Goal: Task Accomplishment & Management: Use online tool/utility

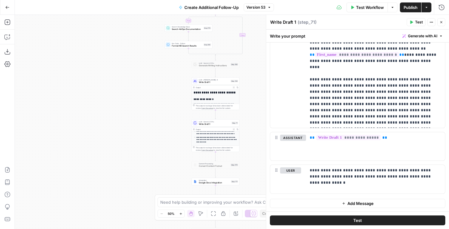
scroll to position [104, 0]
click at [407, 6] on span "Publish" at bounding box center [410, 7] width 14 height 6
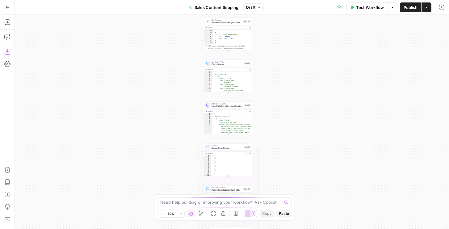
click at [7, 51] on icon "button" at bounding box center [7, 52] width 6 height 6
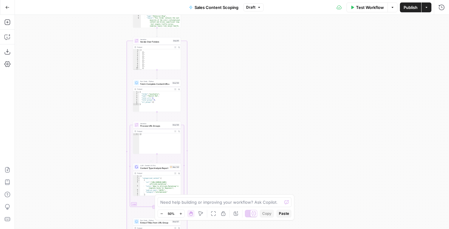
click at [159, 169] on span "Content Type Analysis Report" at bounding box center [154, 168] width 28 height 3
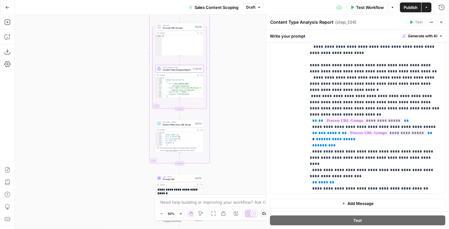
scroll to position [313, 0]
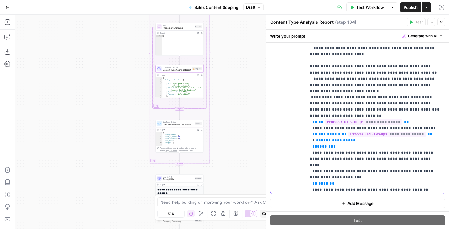
drag, startPoint x: 338, startPoint y: 147, endPoint x: 324, endPoint y: 130, distance: 22.0
click at [324, 130] on p "**********" at bounding box center [376, 88] width 132 height 914
click at [332, 100] on p "**********" at bounding box center [376, 88] width 132 height 914
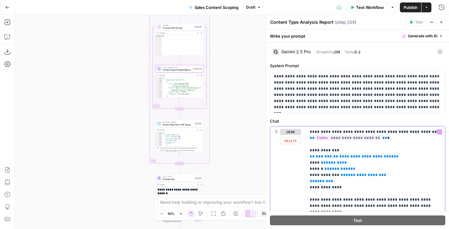
scroll to position [0, 0]
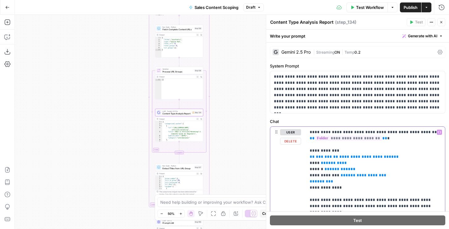
click at [349, 156] on span "**********" at bounding box center [366, 157] width 54 height 4
click at [348, 159] on span "**********" at bounding box center [366, 157] width 54 height 4
drag, startPoint x: 338, startPoint y: 181, endPoint x: 305, endPoint y: 156, distance: 41.3
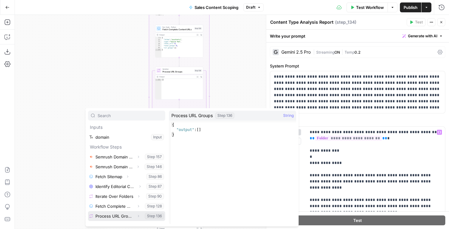
click at [140, 216] on span "Expand" at bounding box center [140, 216] width 0 height 0
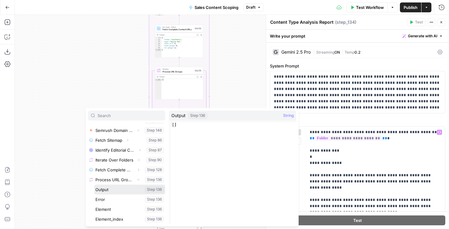
click at [107, 190] on button "Select variable Output" at bounding box center [129, 190] width 71 height 10
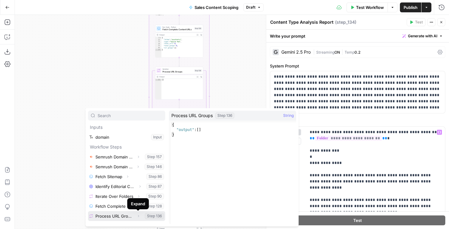
click at [135, 216] on button "Expand" at bounding box center [138, 216] width 8 height 8
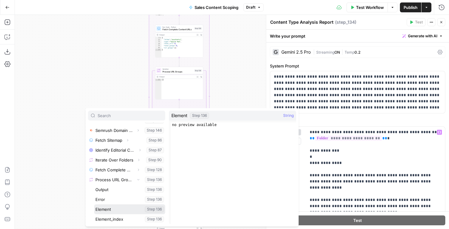
click at [111, 212] on button "Select variable Element" at bounding box center [129, 210] width 71 height 10
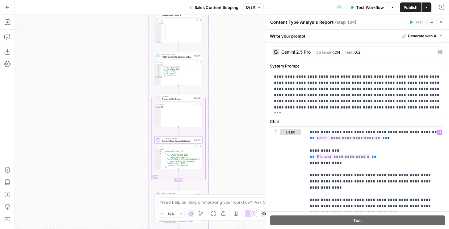
click at [441, 23] on icon "button" at bounding box center [441, 22] width 4 height 4
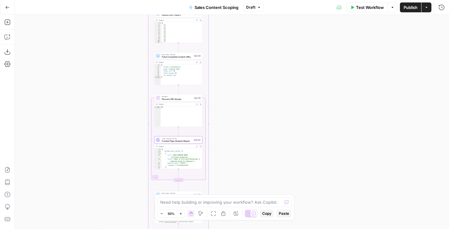
click at [175, 142] on span "Content Type Analysis Report" at bounding box center [177, 141] width 31 height 3
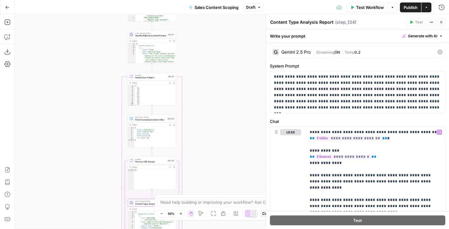
click at [160, 121] on span "Fetch Complete Content URLs" at bounding box center [150, 119] width 31 height 3
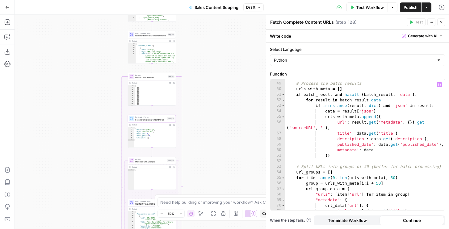
scroll to position [311, 0]
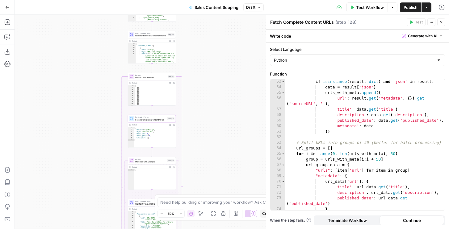
click at [11, 38] on button "Copilot" at bounding box center [7, 37] width 10 height 10
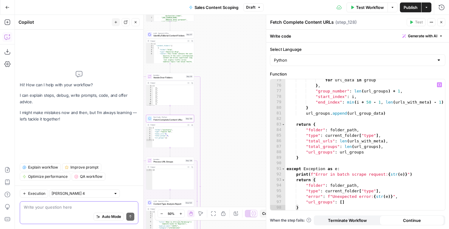
scroll to position [446, 0]
click at [326, 127] on div "for url_data in group } , "group_number" : len ( url_groups ) + 1 , "start_inde…" at bounding box center [365, 148] width 160 height 142
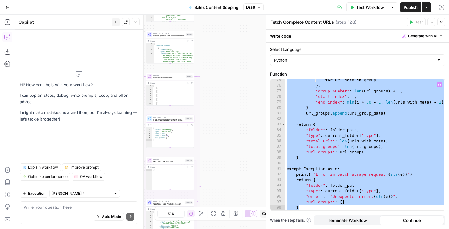
paste textarea
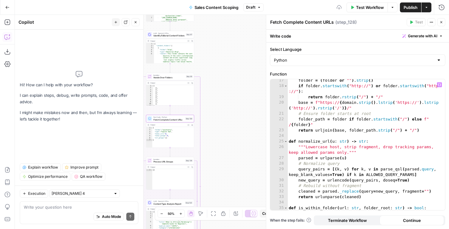
scroll to position [0, 0]
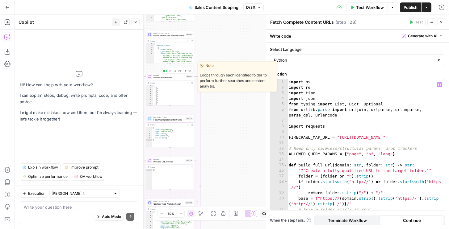
click at [186, 70] on icon "button" at bounding box center [185, 71] width 2 height 2
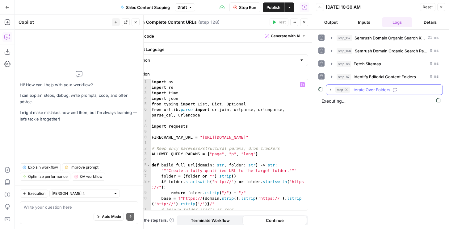
click at [354, 90] on span "Iterate Over Folders" at bounding box center [371, 90] width 38 height 6
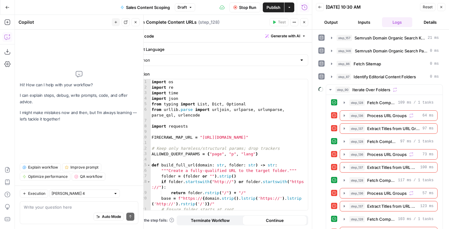
click at [245, 10] on span "Stop Run" at bounding box center [247, 7] width 17 height 6
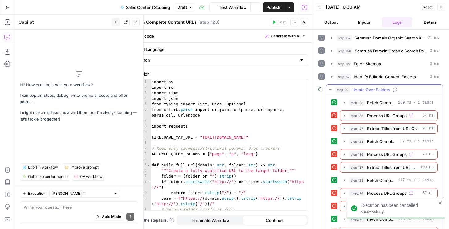
click at [369, 105] on span "Fetch Complete Content URLs" at bounding box center [381, 103] width 28 height 6
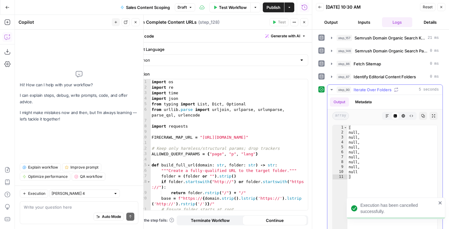
click at [359, 99] on button "Metadata" at bounding box center [363, 102] width 24 height 9
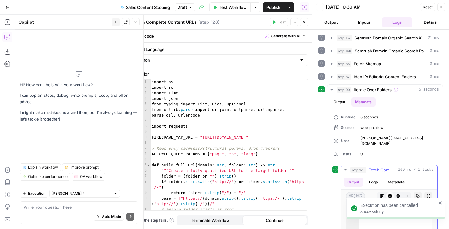
click at [374, 178] on button "Logs" at bounding box center [373, 182] width 16 height 9
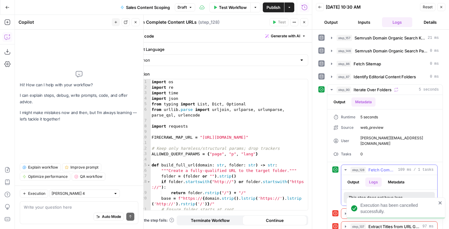
scroll to position [103, 0]
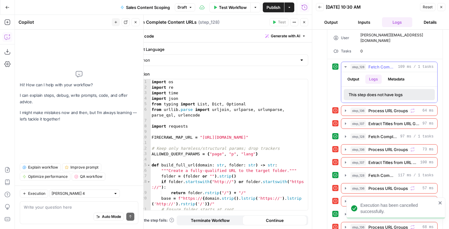
click at [392, 75] on button "Metadata" at bounding box center [396, 79] width 24 height 9
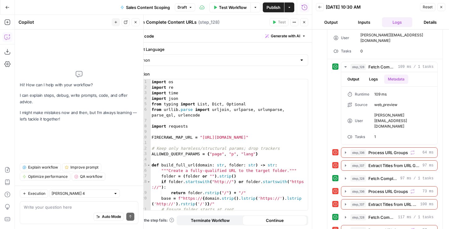
click at [185, 7] on span "Draft" at bounding box center [182, 8] width 9 height 6
click at [157, 105] on div "import os import re import time import json from typing import List , Dict , Op…" at bounding box center [228, 153] width 157 height 148
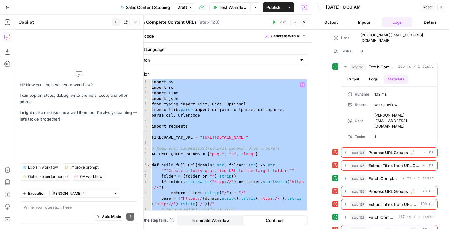
paste textarea
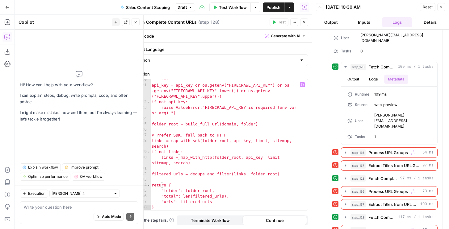
scroll to position [791, 0]
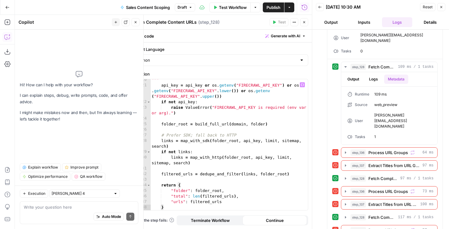
click at [439, 6] on button "Close" at bounding box center [441, 7] width 8 height 8
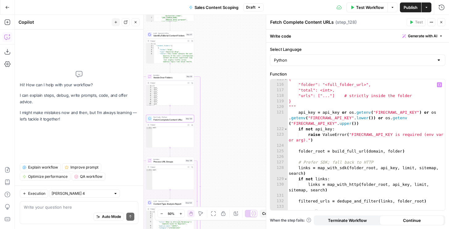
scroll to position [575, 0]
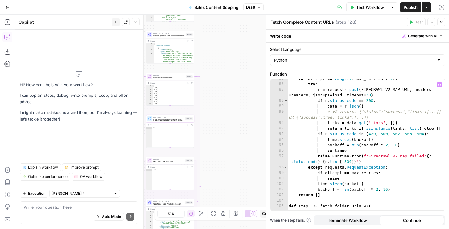
type textarea "**********"
click at [322, 119] on div "for attempt in range ( 1 , max_retries + 1 ) : try : r = requests . post ( FIRE…" at bounding box center [365, 147] width 157 height 142
type input "*"
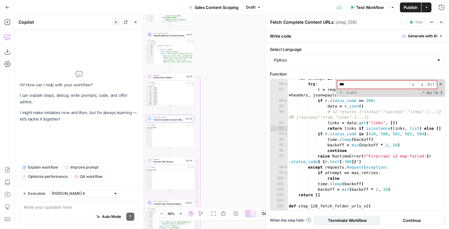
type input "**"
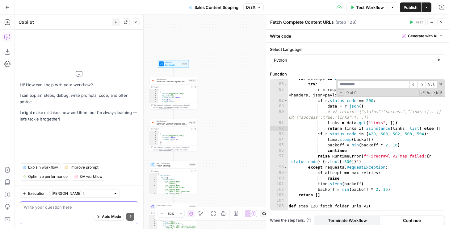
click at [87, 208] on textarea at bounding box center [79, 207] width 111 height 6
type textarea "fix code in 128"
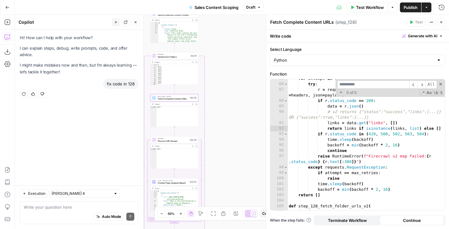
click at [25, 95] on icon "button" at bounding box center [23, 93] width 3 height 3
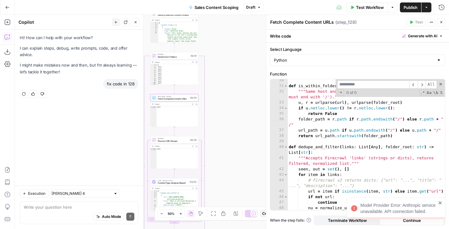
scroll to position [342, 0]
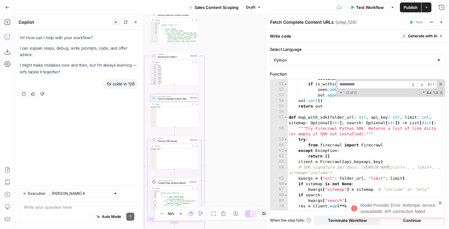
click at [317, 145] on div "continue if is_within_folder ( nu , folder_root ) : seen . add ( nu ) out . app…" at bounding box center [365, 150] width 157 height 148
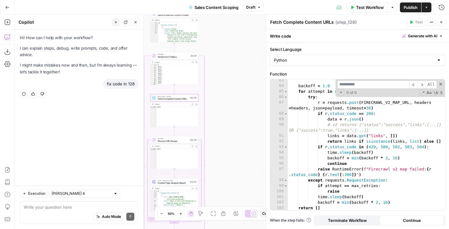
scroll to position [563, 0]
click at [316, 154] on div "backoff = 1.0 for attempt in range ( 1 , max_retries + 1 ) : try : r = requests…" at bounding box center [365, 149] width 157 height 142
click at [365, 162] on div "backoff = 1.0 for attempt in range ( 1 , max_retries + 1 ) : try : r = requests…" at bounding box center [365, 149] width 157 height 142
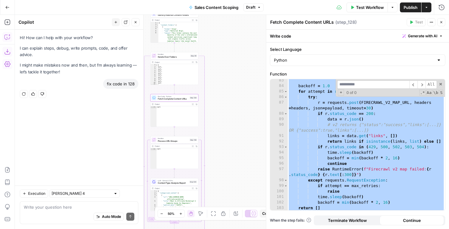
click at [9, 50] on icon "button" at bounding box center [7, 52] width 6 height 6
click at [336, 148] on div "backoff = 1.0 for attempt in range ( 1 , max_retries + 1 ) : try : r = requests…" at bounding box center [365, 149] width 157 height 142
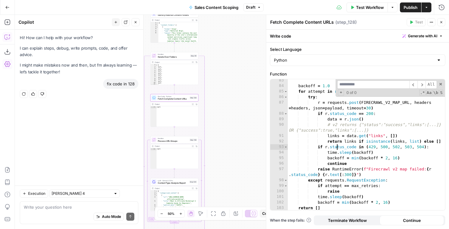
click at [358, 121] on div "backoff = 1.0 for attempt in range ( 1 , max_retries + 1 ) : try : r = requests…" at bounding box center [365, 149] width 157 height 142
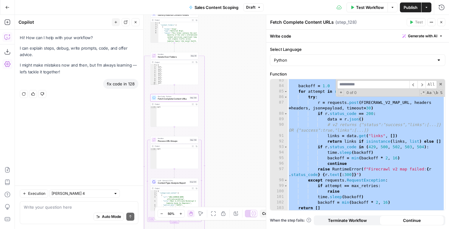
paste textarea
type textarea "*"
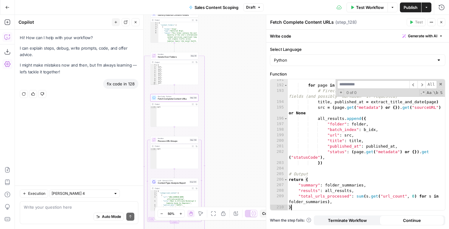
scroll to position [1291, 0]
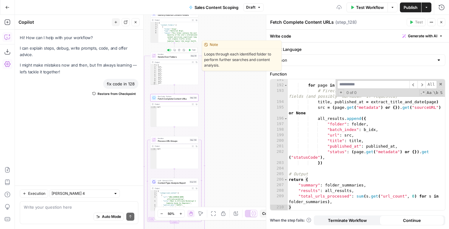
click at [192, 49] on span "Test" at bounding box center [194, 50] width 4 height 3
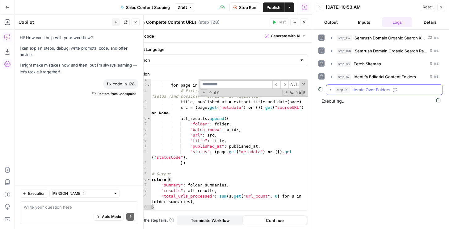
click at [360, 90] on span "Iterate Over Folders" at bounding box center [371, 90] width 38 height 6
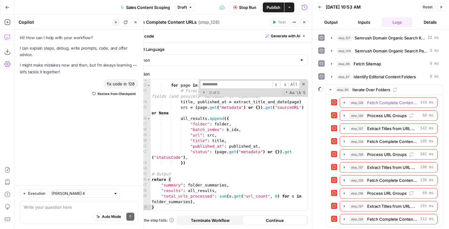
click at [357, 105] on span "step_128" at bounding box center [356, 103] width 15 height 6
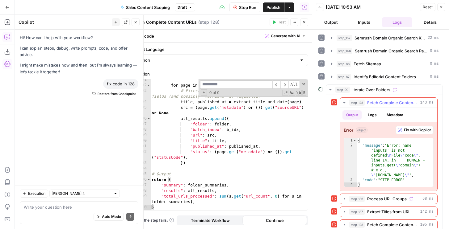
click at [388, 157] on div "{ "message" : "Error: name 'inputs' is not defined \n File \" code \" , line 14…" at bounding box center [395, 167] width 77 height 59
type textarea "**********"
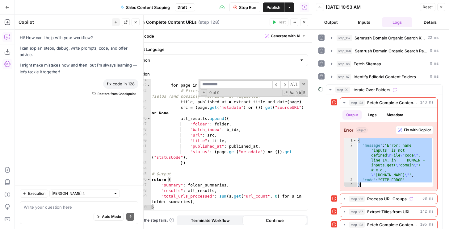
click at [203, 132] on div "for page in pages : # Firecrawl v2 returns items with "html"/"metadata" fields …" at bounding box center [228, 148] width 157 height 142
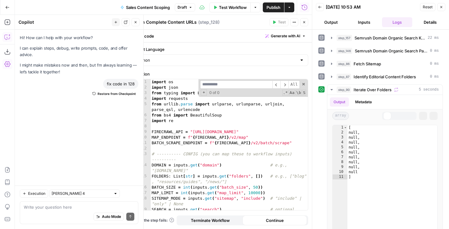
click at [184, 145] on div "import os import json from typing import List , Dict , Any , Optional , Tuple i…" at bounding box center [228, 153] width 157 height 148
type textarea "**********"
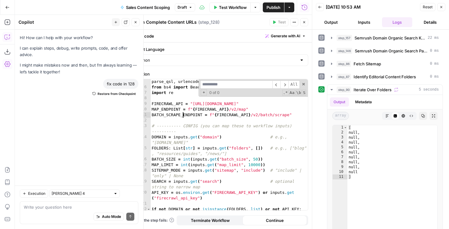
scroll to position [28, 0]
click at [68, 210] on textarea at bounding box center [79, 207] width 111 height 6
paste textarea "{ "message": "Error: name 'inputs' is not defined\nFile \"code\", line 14, in D…"
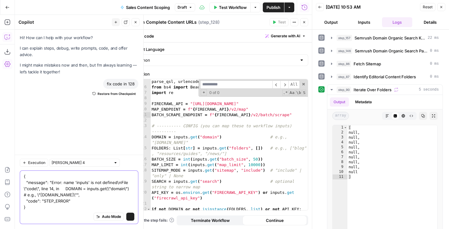
type textarea "{ "message": "Error: name 'inputs' is not defined\nFile \"code\", line 14, in D…"
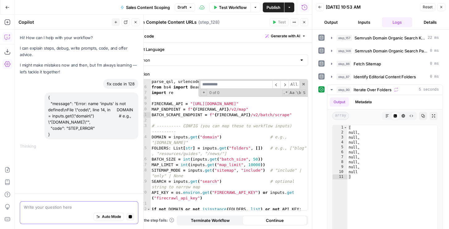
scroll to position [0, 0]
click at [363, 22] on button "Inputs" at bounding box center [364, 22] width 31 height 10
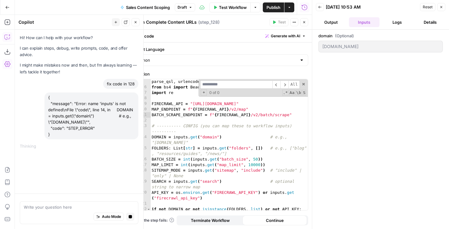
click at [392, 25] on button "Logs" at bounding box center [397, 22] width 31 height 10
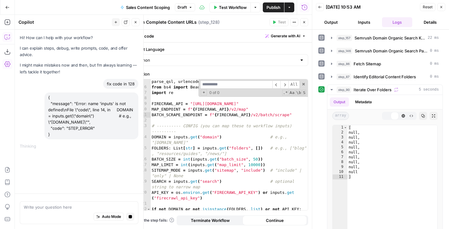
type textarea "**********"
click at [272, 108] on div "from urllib . parse import urlparse , urlunparse , urljoin , parse_qsl , urlenc…" at bounding box center [228, 149] width 157 height 153
type input "*******"
click at [206, 159] on div "from urllib . parse import urlparse , urlunparse , urljoin , parse_qsl , urlenc…" at bounding box center [228, 149] width 157 height 153
click at [205, 139] on div "from urllib . parse import urlparse , urlunparse , urljoin , parse_qsl , urlenc…" at bounding box center [228, 149] width 157 height 153
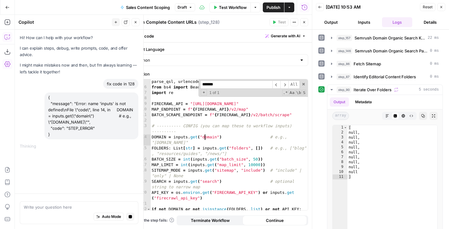
type textarea "**********"
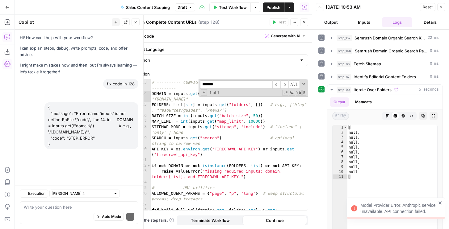
scroll to position [82, 0]
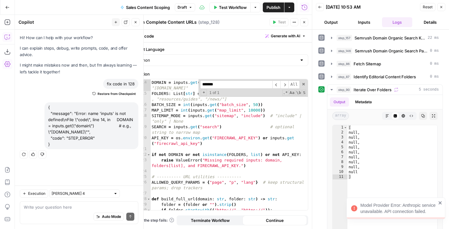
click at [73, 188] on div "Execution Claude Sonnet 4 Write your question here Auto Mode Send" at bounding box center [79, 208] width 128 height 44
click at [73, 192] on input "text" at bounding box center [81, 194] width 59 height 6
click at [76, 166] on span "Claude Sonnet 3.5 (default)" at bounding box center [75, 163] width 40 height 6
type input "Claude Sonnet 3.5 (default)"
click at [63, 211] on div "Auto Mode Send" at bounding box center [79, 218] width 111 height 14
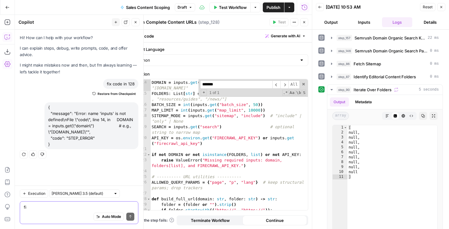
type textarea "fix"
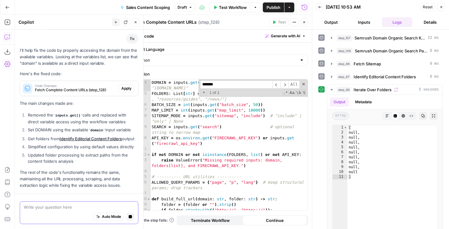
scroll to position [109, 0]
click at [125, 87] on span "Apply" at bounding box center [126, 90] width 10 height 6
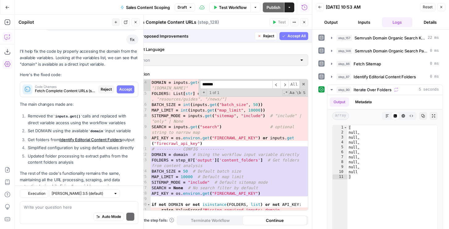
scroll to position [127, 0]
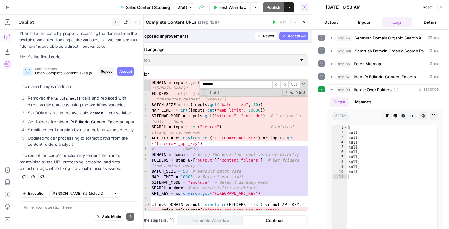
click at [290, 39] on button "Accept All" at bounding box center [293, 36] width 29 height 8
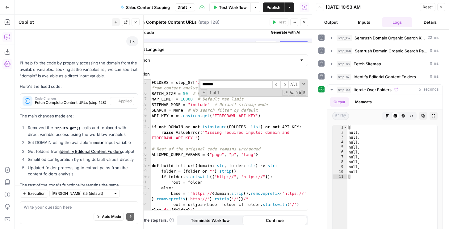
scroll to position [156, 0]
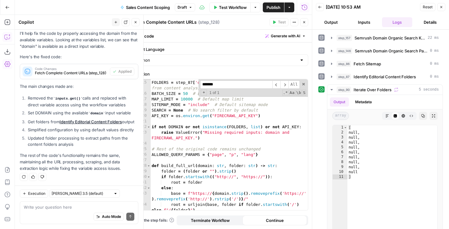
click at [245, 116] on div "DOMAIN = domain # Using the workflow input variable directly FOLDERS = step_87 …" at bounding box center [228, 148] width 157 height 148
drag, startPoint x: 260, startPoint y: 115, endPoint x: 176, endPoint y: 116, distance: 84.3
click at [176, 116] on div "DOMAIN = domain # Using the workflow input variable directly FOLDERS = step_87 …" at bounding box center [228, 148] width 157 height 148
type textarea "*********"
click at [441, 6] on icon "button" at bounding box center [441, 7] width 4 height 4
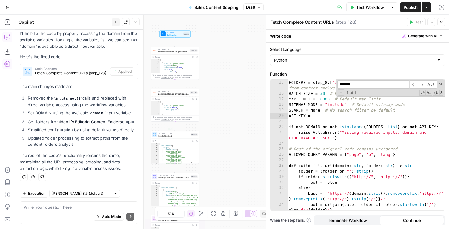
click at [178, 136] on span "Fetch Sitemap" at bounding box center [173, 135] width 31 height 3
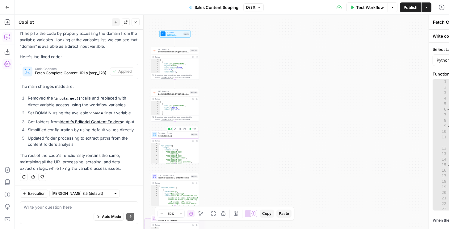
type textarea "Fetch Sitemap"
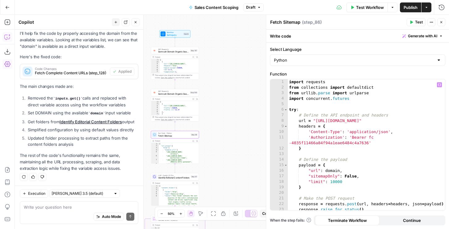
type textarea "**********"
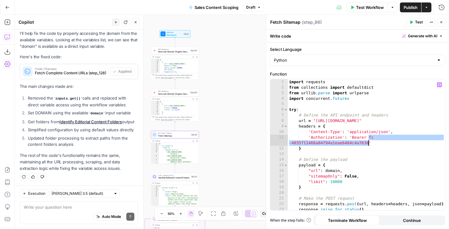
drag, startPoint x: 368, startPoint y: 138, endPoint x: 369, endPoint y: 144, distance: 6.2
click at [369, 144] on div "import requests from collections import defaultdict from urllib . parse import …" at bounding box center [366, 150] width 157 height 142
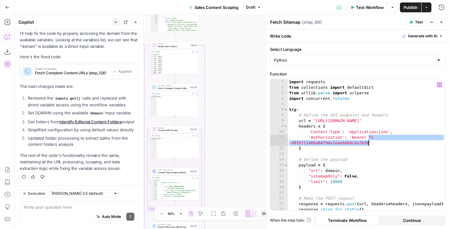
click at [169, 89] on span "Fetch Complete Content URLs" at bounding box center [173, 88] width 31 height 3
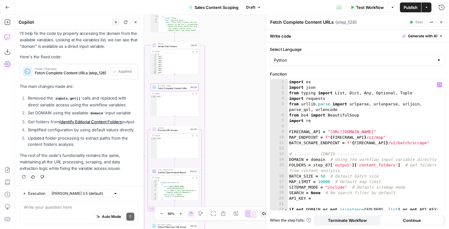
type textarea "**********"
click at [343, 140] on div "import os import json from typing import List , Dict , Any , Optional , Tuple i…" at bounding box center [366, 153] width 157 height 148
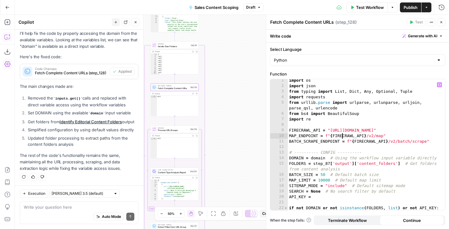
click at [371, 147] on div "import os import json from typing import List , Dict , Any , Optional , Tuple i…" at bounding box center [366, 152] width 157 height 148
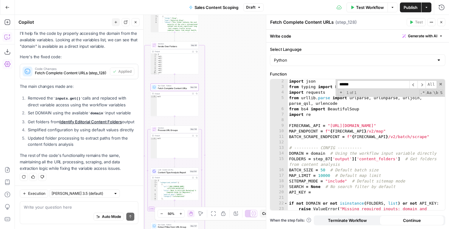
scroll to position [9, 0]
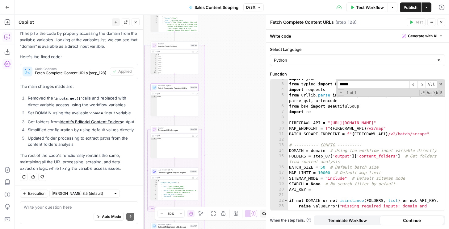
type input "******"
click at [319, 190] on div "import json from typing import List , Dict , Any , Optional , Tuple import requ…" at bounding box center [366, 150] width 157 height 148
paste textarea "**********"
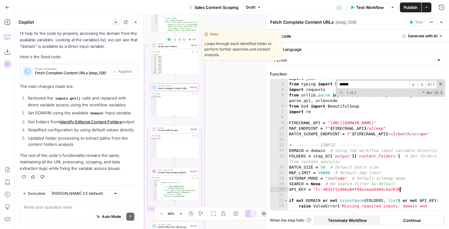
type textarea "**********"
click at [193, 40] on span "Test" at bounding box center [194, 39] width 4 height 3
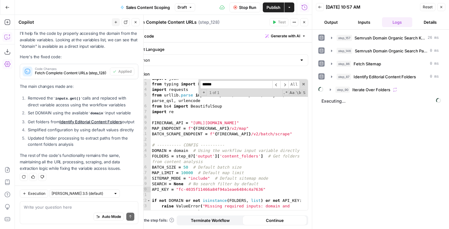
click at [364, 90] on span "Iterate Over Folders" at bounding box center [371, 90] width 38 height 6
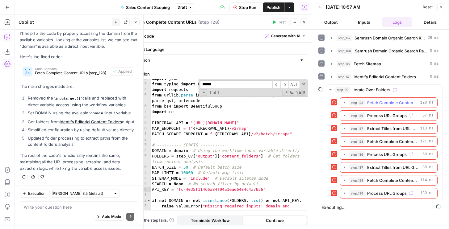
click at [357, 105] on span "step_128" at bounding box center [356, 103] width 15 height 6
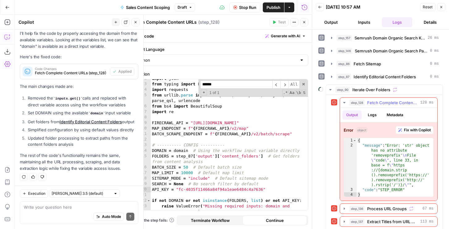
click at [388, 160] on div "{ "message" : "Error: 'str' object has no attribute 'removeprefix' \n File \" c…" at bounding box center [395, 172] width 77 height 69
type textarea "**********"
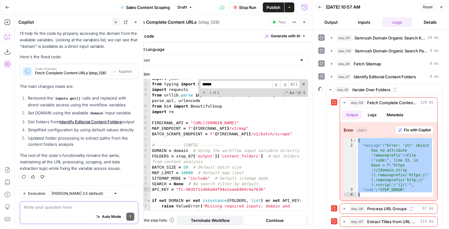
click at [80, 206] on textarea at bounding box center [79, 207] width 111 height 6
paste textarea "{ "message": "Error: 'str' object has no attribute 'removeprefix'\nFile \"code\…"
type textarea "{ "message": "Error: 'str' object has no attribute 'removeprefix'\nFile \"code\…"
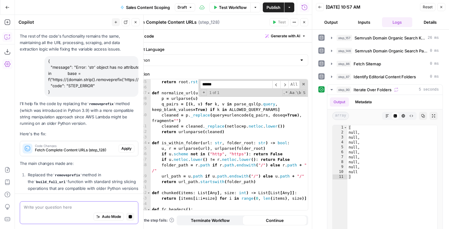
scroll to position [245, 0]
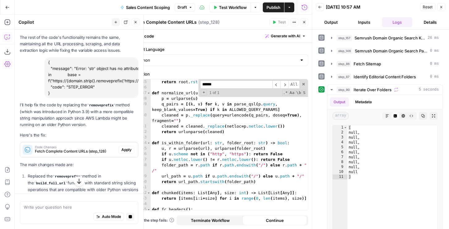
click at [127, 150] on span "Apply" at bounding box center [126, 150] width 10 height 6
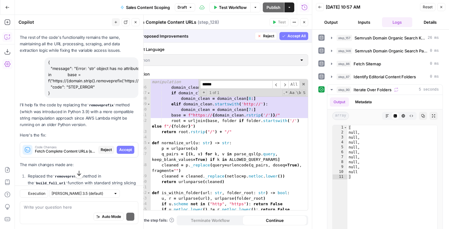
click at [282, 36] on icon "button" at bounding box center [284, 36] width 4 height 4
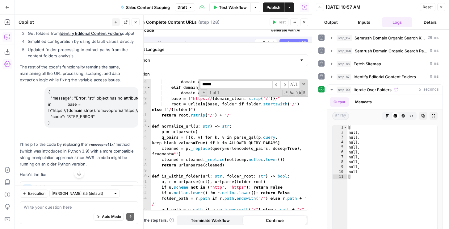
scroll to position [274, 0]
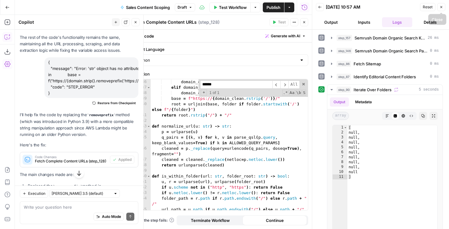
click at [443, 8] on icon "button" at bounding box center [441, 7] width 4 height 4
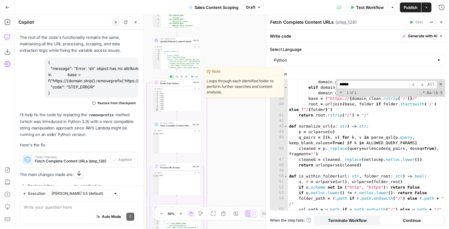
click at [194, 78] on button "Test" at bounding box center [195, 77] width 10 height 4
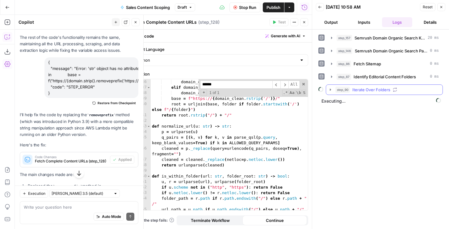
click at [338, 88] on span "step_90" at bounding box center [342, 90] width 15 height 6
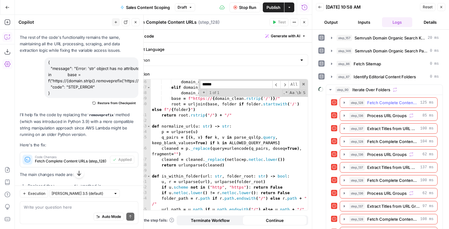
click at [346, 102] on icon "button" at bounding box center [344, 102] width 5 height 5
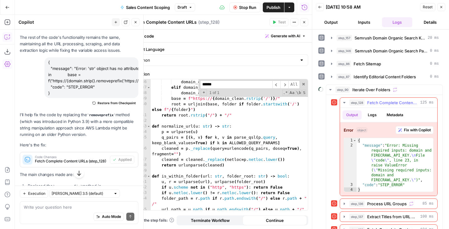
type textarea "**********"
click at [406, 148] on div "{ "message" : "Error: Missing required inputs: domain and FIRECRAWL_API_KEY. \n…" at bounding box center [395, 170] width 77 height 64
click at [303, 86] on span at bounding box center [303, 84] width 4 height 4
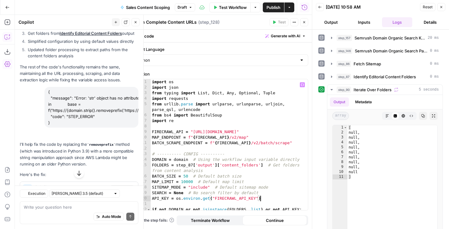
scroll to position [274, 0]
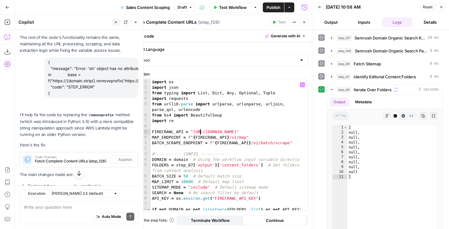
click at [201, 130] on div "import os import json from typing import List , Dict , Any , Optional , Tuple i…" at bounding box center [229, 153] width 157 height 148
click at [213, 141] on div "import os import json from typing import List , Dict , Any , Optional , Tuple i…" at bounding box center [229, 153] width 157 height 148
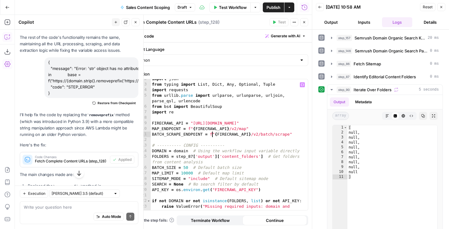
scroll to position [9, 0]
drag, startPoint x: 177, startPoint y: 191, endPoint x: 262, endPoint y: 188, distance: 85.6
click at [262, 188] on div "import json from typing import List , Dict , Any , Optional , Tuple import requ…" at bounding box center [229, 150] width 157 height 148
paste textarea
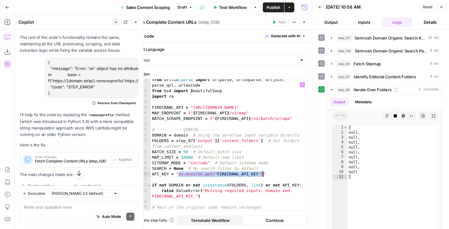
paste textarea
type textarea "**********"
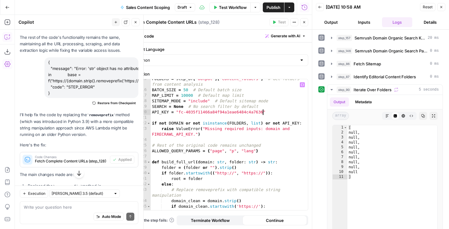
scroll to position [86, 0]
click at [246, 156] on div "FOLDERS = step_87 [ 'output' ] [ 'content_folders' ] # Get folders from content…" at bounding box center [229, 150] width 157 height 148
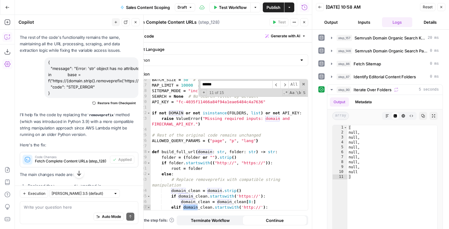
scroll to position [97, 0]
type input "******"
click at [442, 9] on icon "button" at bounding box center [441, 7] width 4 height 4
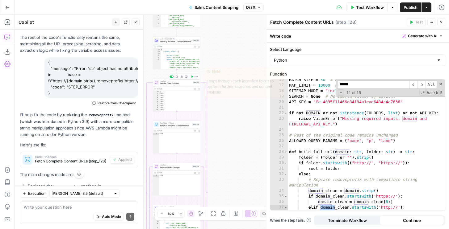
click at [194, 77] on span "Test" at bounding box center [196, 76] width 4 height 3
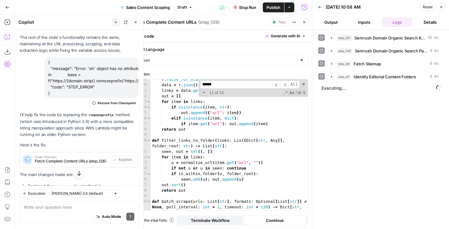
scroll to position [358, 0]
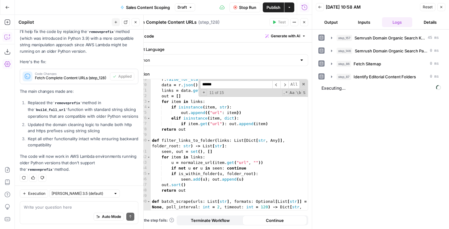
click at [334, 22] on button "Output" at bounding box center [331, 22] width 31 height 10
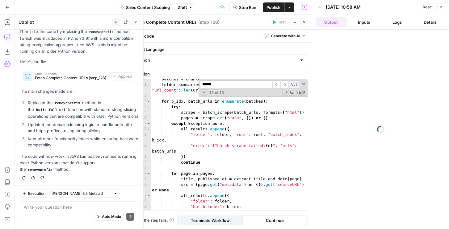
scroll to position [1170, 0]
click at [304, 84] on span at bounding box center [303, 84] width 4 height 4
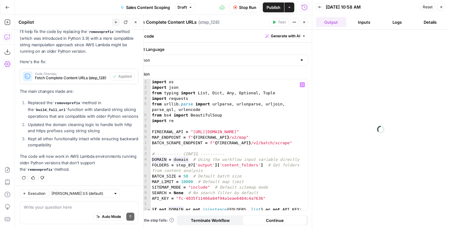
scroll to position [0, 0]
click at [216, 136] on div "import os import json from typing import List , Dict , Any , Optional , Tuple i…" at bounding box center [229, 153] width 157 height 148
click at [227, 162] on div "import os import json from typing import List , Dict , Any , Optional , Tuple i…" at bounding box center [229, 153] width 157 height 148
click at [207, 185] on div "import os import json from typing import List , Dict , Any , Optional , Tuple i…" at bounding box center [229, 153] width 157 height 148
type textarea "**********"
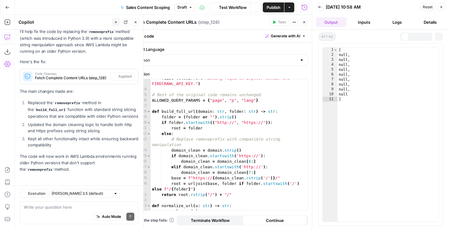
scroll to position [358, 0]
click at [42, 212] on div "Auto Mode Send" at bounding box center [79, 218] width 111 height 14
click at [44, 209] on textarea at bounding box center [79, 207] width 111 height 6
paste textarea "Faster Scraping Copy page Speed up your scrapes by 500% with the maxAge paramet…"
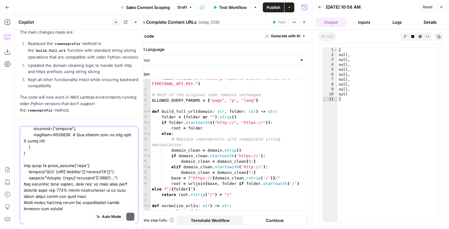
scroll to position [376, 0]
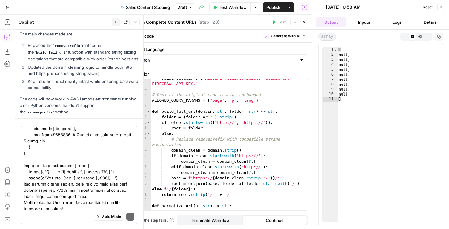
type textarea "Faster Scraping Copy page Speed up your scrapes by 500% with the maxAge paramet…"
click at [243, 175] on div "raise ValueError ( "Missing required inputs: domain and FIRECRAWL_API_KEY." ) #…" at bounding box center [229, 150] width 157 height 148
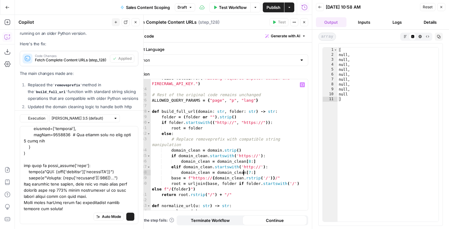
scroll to position [433, 0]
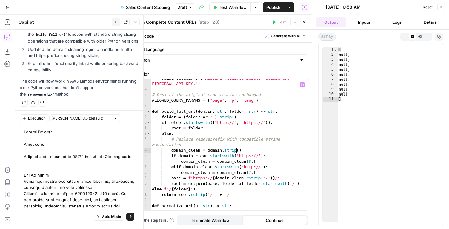
click at [236, 149] on div "raise ValueError ( "Missing required inputs: domain and FIRECRAWL_API_KEY." ) #…" at bounding box center [229, 150] width 157 height 148
type textarea "**********"
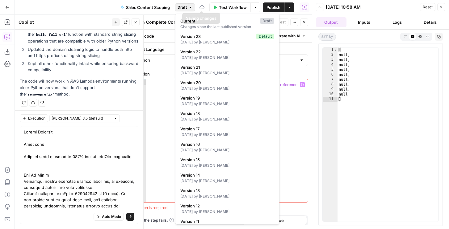
click at [188, 8] on button "Draft" at bounding box center [185, 7] width 20 height 8
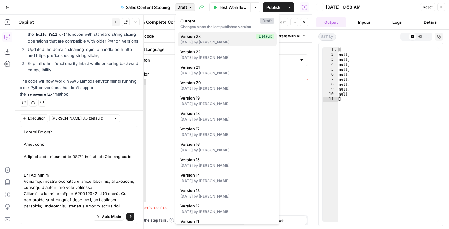
click at [196, 44] on div "2 days ago by Nicole Guercia" at bounding box center [227, 43] width 94 height 6
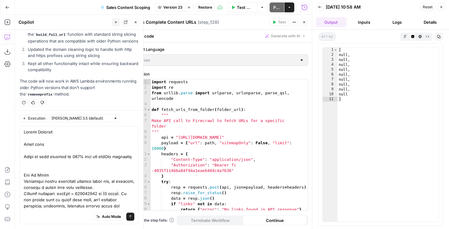
scroll to position [0, 0]
click at [442, 8] on icon "button" at bounding box center [441, 7] width 4 height 4
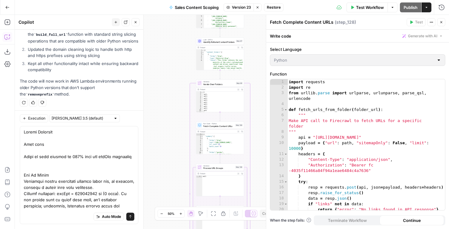
click at [219, 128] on span "Fetch Complete Content URLs" at bounding box center [218, 126] width 31 height 3
click at [260, 7] on button "Stop viewing" at bounding box center [257, 7] width 8 height 8
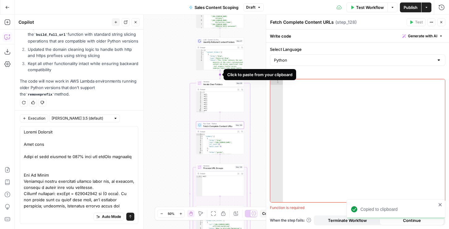
click at [220, 74] on icon "Edge from step_87 to step_90" at bounding box center [219, 74] width 1 height 9
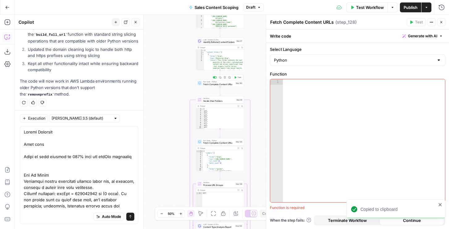
click at [224, 84] on span "Fetch Complete Content URLs" at bounding box center [218, 84] width 31 height 3
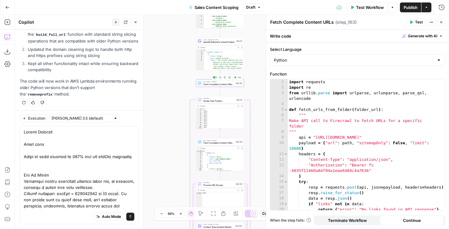
click at [340, 132] on div "import requests import re from urllib . parse import urlparse , urlunparse , pa…" at bounding box center [366, 150] width 157 height 142
type textarea "**********"
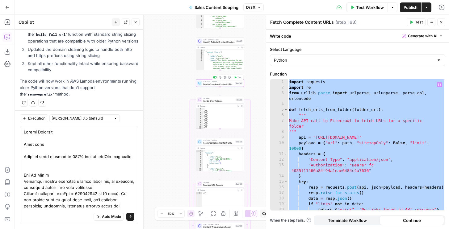
click at [225, 78] on icon "button" at bounding box center [225, 77] width 2 height 2
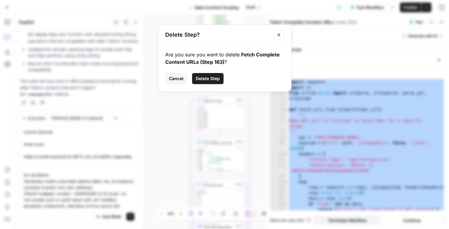
click at [205, 77] on span "Delete Step" at bounding box center [208, 79] width 24 height 6
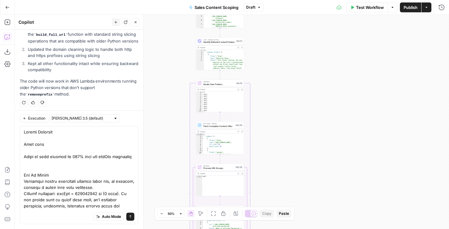
click at [218, 127] on span "Fetch Complete Content URLs" at bounding box center [218, 126] width 31 height 3
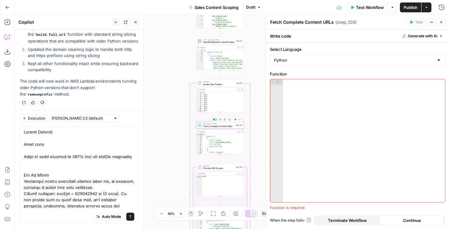
click at [334, 143] on div at bounding box center [364, 146] width 162 height 134
paste textarea "*"
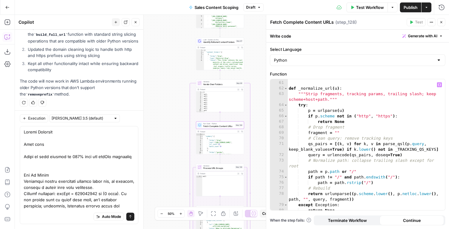
scroll to position [416, 0]
click at [349, 171] on div "} def _normalize_url ( u ) : """Strip fragments, tracking params, trailing slas…" at bounding box center [365, 146] width 157 height 142
type textarea "**********"
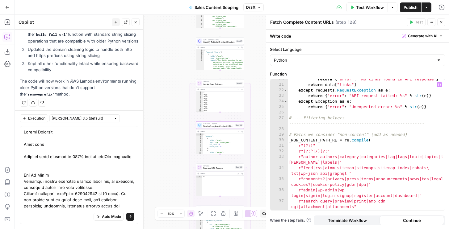
scroll to position [111, 0]
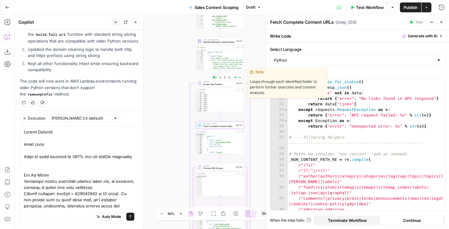
click at [236, 77] on icon "button" at bounding box center [235, 77] width 2 height 2
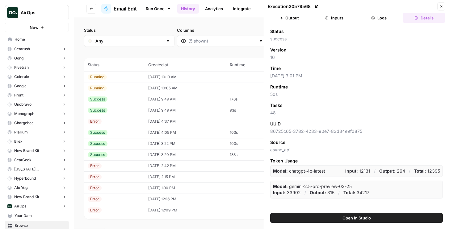
click at [208, 76] on td "08/21/25 at 10:19 AM" at bounding box center [185, 77] width 82 height 11
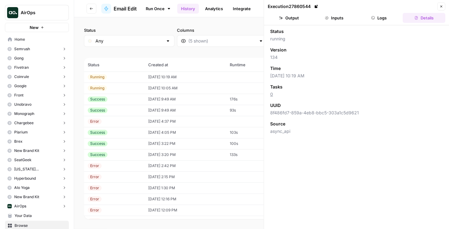
click at [373, 20] on button "Logs" at bounding box center [379, 18] width 43 height 10
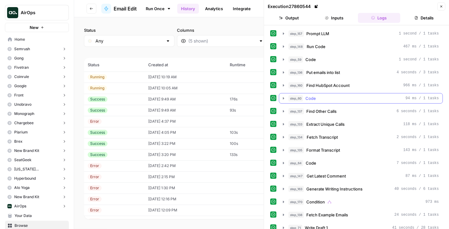
click at [311, 96] on span "Code" at bounding box center [310, 98] width 10 height 6
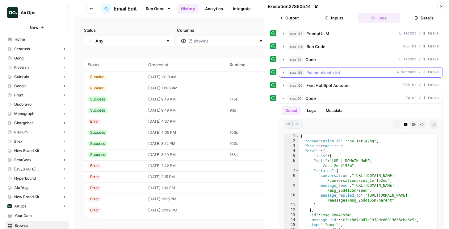
click at [314, 73] on span "Put emails into list" at bounding box center [323, 72] width 34 height 6
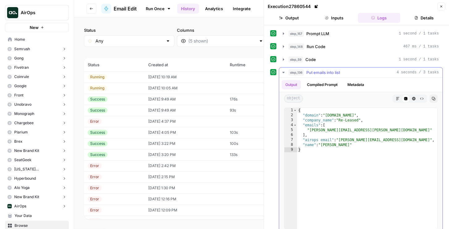
click at [314, 73] on span "Put emails into list" at bounding box center [323, 72] width 34 height 6
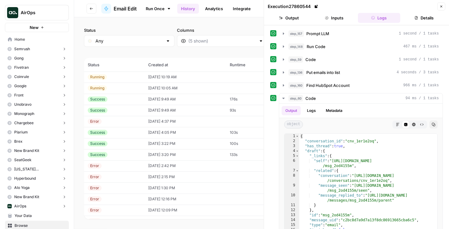
click at [223, 89] on td "08/21/25 at 10:05 AM" at bounding box center [185, 88] width 82 height 11
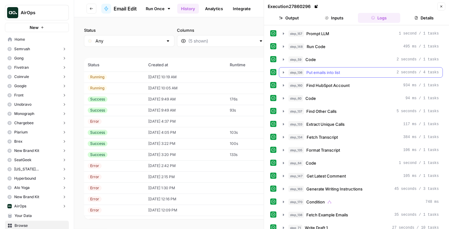
click at [327, 74] on span "Put emails into list" at bounding box center [323, 72] width 34 height 6
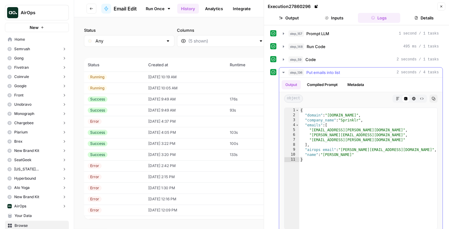
click at [327, 74] on span "Put emails into list" at bounding box center [323, 72] width 34 height 6
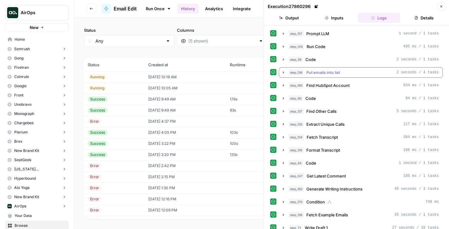
scroll to position [18, 0]
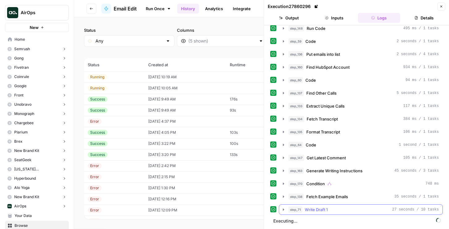
click at [318, 209] on span "Write Draft 1" at bounding box center [316, 210] width 23 height 6
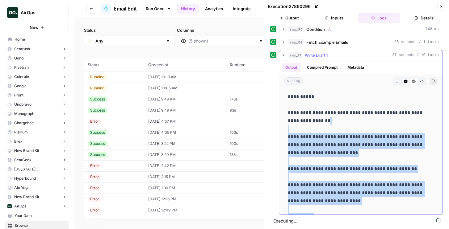
scroll to position [1, 0]
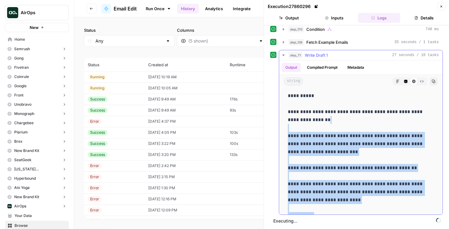
drag, startPoint x: 313, startPoint y: 206, endPoint x: 300, endPoint y: 129, distance: 78.3
click at [300, 129] on p "**********" at bounding box center [361, 156] width 146 height 128
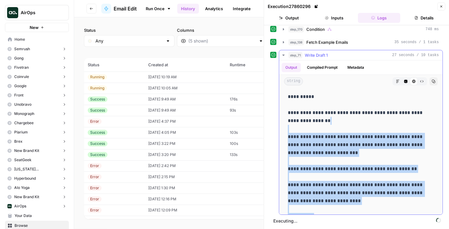
scroll to position [11, 0]
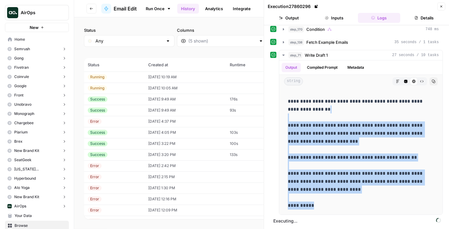
click at [442, 7] on icon "button" at bounding box center [441, 7] width 4 height 4
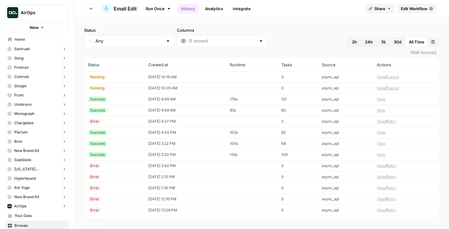
click at [422, 6] on span "Edit Workflow" at bounding box center [414, 9] width 27 height 6
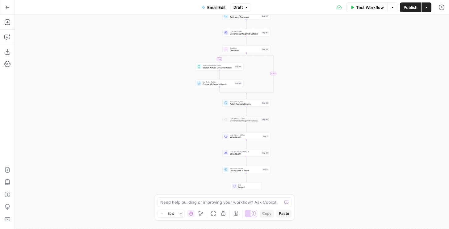
click at [243, 6] on button "Draft" at bounding box center [241, 7] width 20 height 8
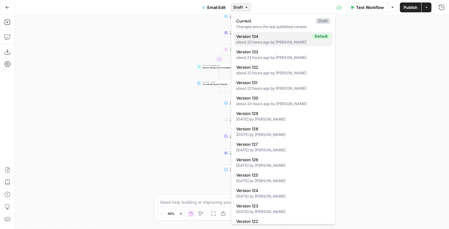
click at [253, 37] on span "Version 134" at bounding box center [272, 36] width 73 height 6
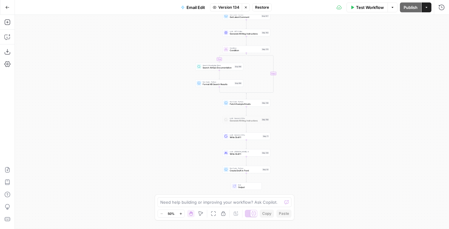
click at [255, 3] on div "Email Edit Version 134 Stop viewing Restore" at bounding box center [224, 7] width 94 height 10
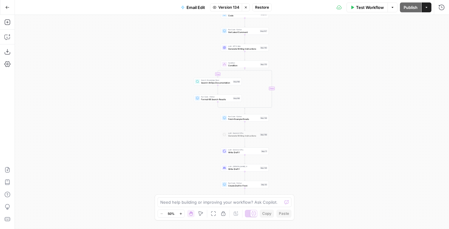
click at [252, 49] on span "Generate Writing Instructions" at bounding box center [243, 48] width 31 height 3
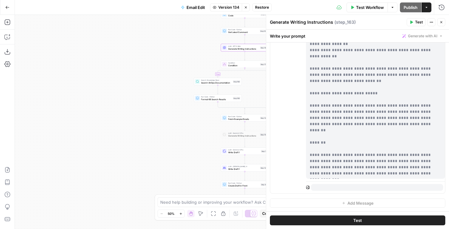
scroll to position [500, 0]
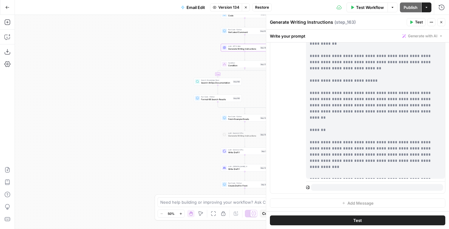
click at [440, 19] on button "Close" at bounding box center [441, 22] width 8 height 8
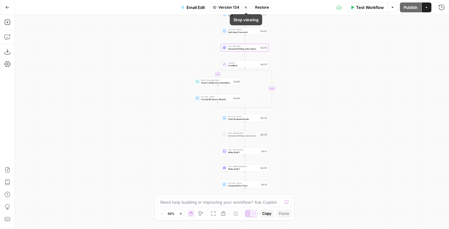
click at [245, 8] on icon "button" at bounding box center [246, 8] width 4 height 4
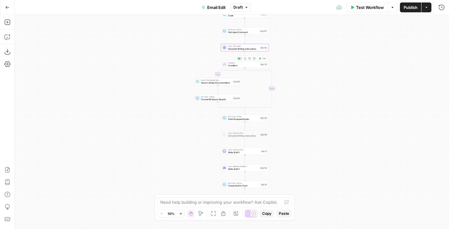
click at [241, 49] on span "Generate Writing Instructions" at bounding box center [243, 48] width 31 height 3
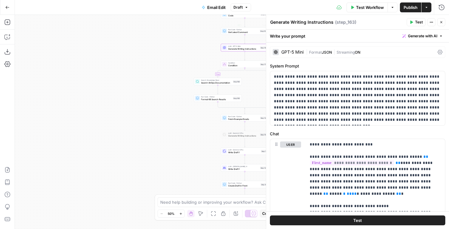
click at [281, 24] on textarea "Generate Writing Instructions" at bounding box center [301, 22] width 63 height 6
click at [273, 23] on textarea "Email Length" at bounding box center [283, 22] width 27 height 6
type textarea "Define Email Length"
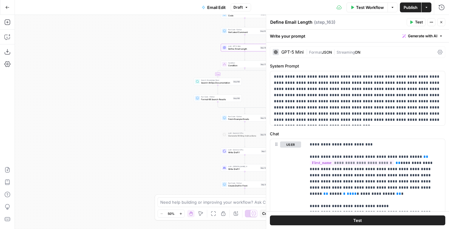
click at [443, 22] on button "Close" at bounding box center [441, 22] width 8 height 8
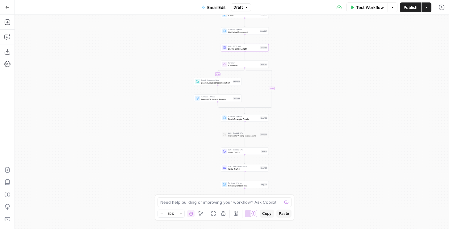
click at [404, 10] on button "Publish" at bounding box center [410, 7] width 21 height 10
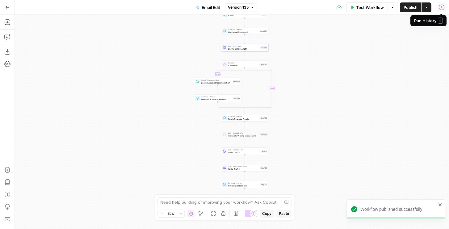
click at [442, 7] on icon "button" at bounding box center [441, 7] width 6 height 6
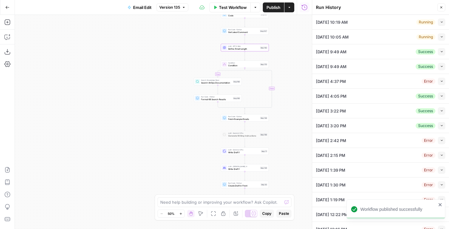
click at [442, 22] on icon "button" at bounding box center [441, 21] width 3 height 3
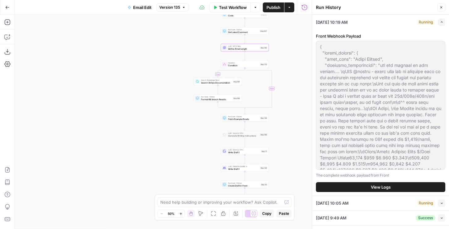
click at [376, 187] on span "View Logs" at bounding box center [381, 187] width 20 height 6
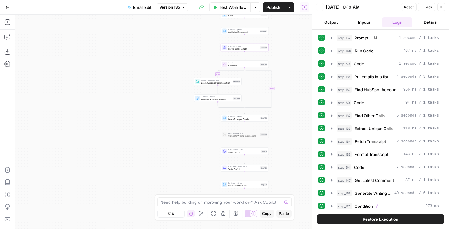
scroll to position [43, 0]
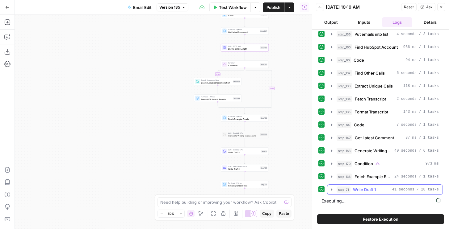
click at [370, 189] on span "Write Draft 1" at bounding box center [364, 190] width 23 height 6
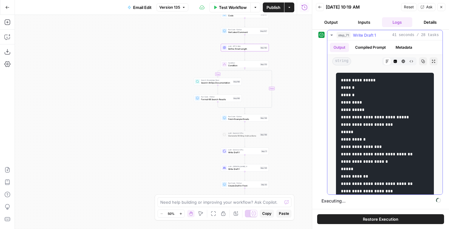
scroll to position [65, 0]
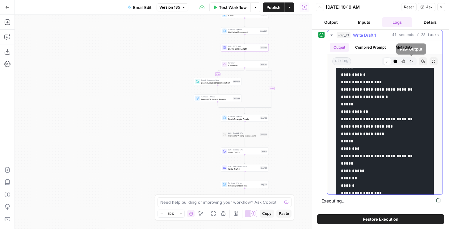
click at [403, 65] on button "HTML Viewer" at bounding box center [403, 61] width 8 height 8
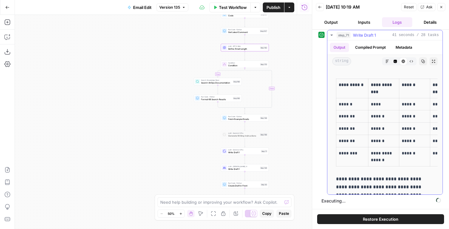
scroll to position [203, 0]
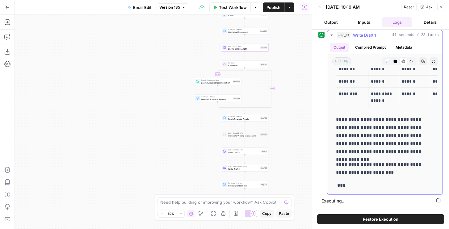
drag, startPoint x: 336, startPoint y: 89, endPoint x: 402, endPoint y: 172, distance: 106.4
click at [402, 172] on div "**********" at bounding box center [384, 30] width 105 height 324
copy div "**********"
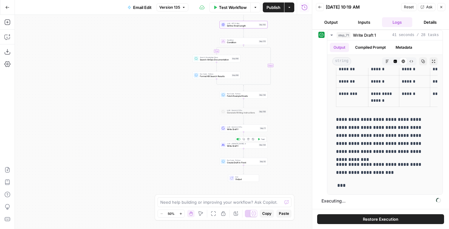
click at [243, 145] on span "Write Draft 1" at bounding box center [242, 146] width 31 height 3
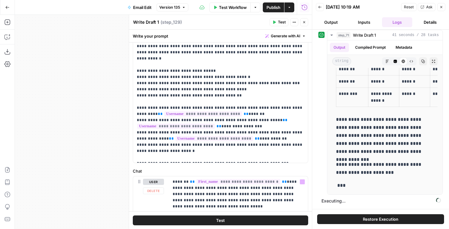
scroll to position [0, 0]
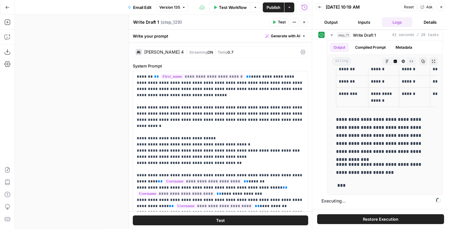
click at [255, 52] on div "| Streaming ON | Temp 0.7" at bounding box center [242, 52] width 112 height 6
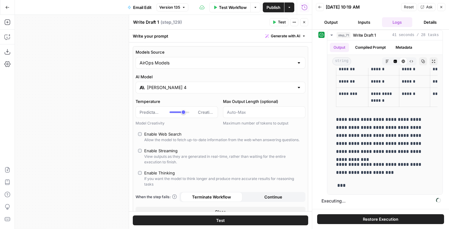
click at [308, 21] on button "Close" at bounding box center [304, 22] width 8 height 8
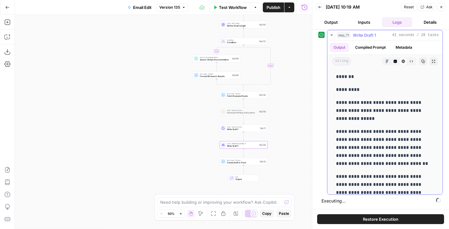
drag, startPoint x: 389, startPoint y: 175, endPoint x: 332, endPoint y: 88, distance: 103.7
click at [332, 88] on div "**********" at bounding box center [384, 232] width 105 height 324
copy div "**********"
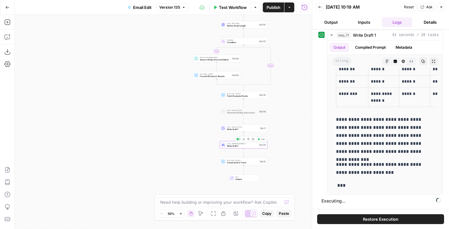
click at [248, 145] on span "Write Draft 1" at bounding box center [242, 146] width 31 height 3
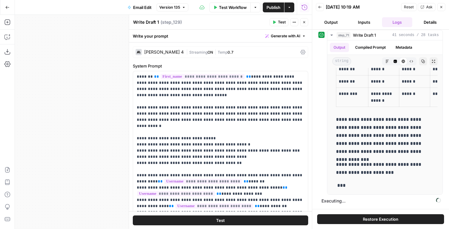
click at [213, 52] on span "|" at bounding box center [215, 52] width 5 height 6
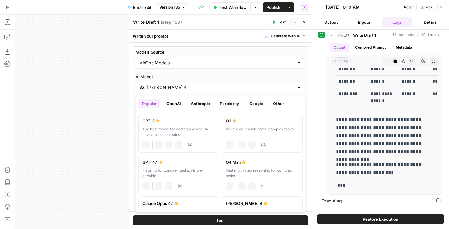
click at [185, 93] on div "Claude Sonnet 4" at bounding box center [221, 88] width 170 height 12
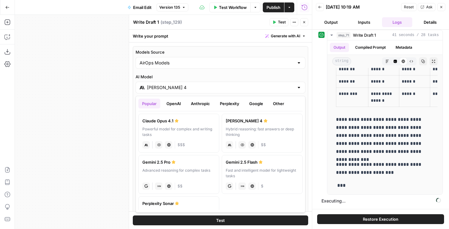
click at [195, 161] on div "Gemini 2.5 Pro" at bounding box center [178, 162] width 73 height 6
type input "Gemini 2.5 Pro"
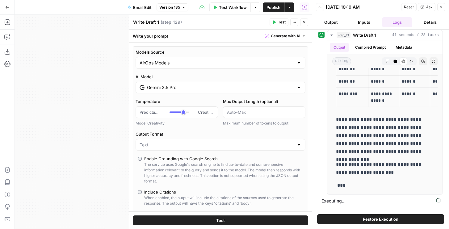
click at [343, 219] on button "Restore Execution" at bounding box center [380, 220] width 127 height 10
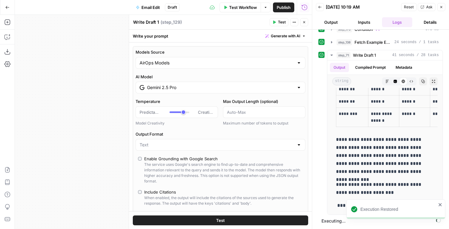
scroll to position [177, 0]
click at [305, 21] on icon "button" at bounding box center [304, 22] width 4 height 4
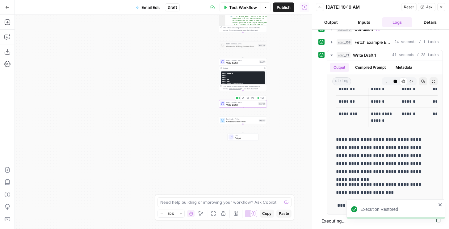
click at [243, 103] on span "LLM · Gemini 2.5 Pro" at bounding box center [241, 102] width 31 height 2
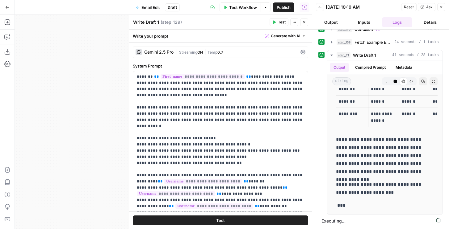
click at [182, 51] on span "Streaming" at bounding box center [188, 52] width 18 height 5
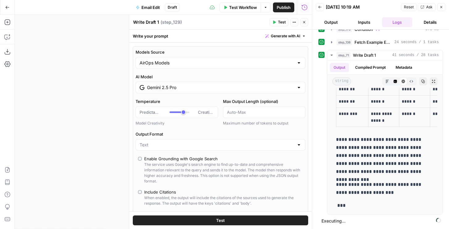
click at [159, 84] on div "Gemini 2.5 Pro" at bounding box center [221, 88] width 170 height 12
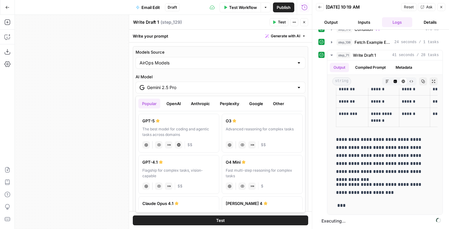
click at [193, 106] on button "Anthropic" at bounding box center [200, 104] width 27 height 10
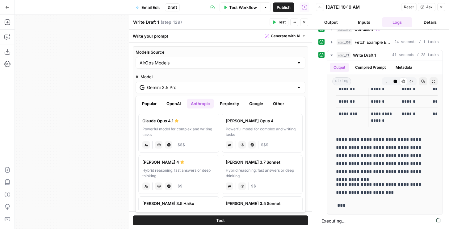
click at [203, 123] on div "Claude Opus 4.1" at bounding box center [178, 121] width 73 height 6
click at [189, 89] on input "Claude Opus 4.1" at bounding box center [220, 88] width 147 height 6
click at [203, 166] on label "Claude Sonnet 4 Hybrid reasoning: fast answers or deep thinking anthropic Visio…" at bounding box center [178, 174] width 81 height 39
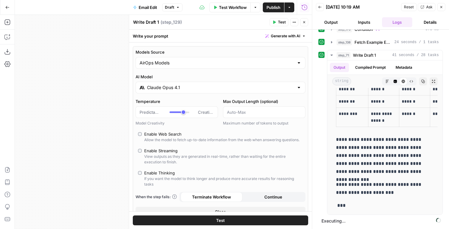
type input "Claude Sonnet 4"
click at [279, 23] on div "Actions" at bounding box center [289, 20] width 20 height 10
click at [275, 21] on icon "button" at bounding box center [274, 22] width 4 height 4
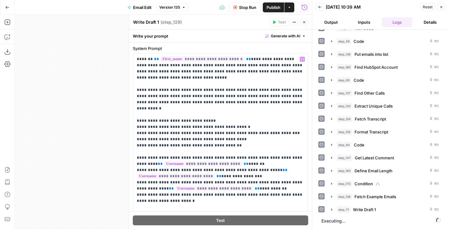
scroll to position [109, 0]
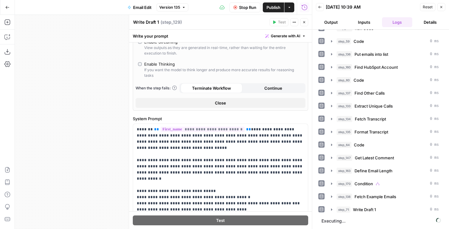
click at [305, 21] on icon "button" at bounding box center [304, 22] width 4 height 4
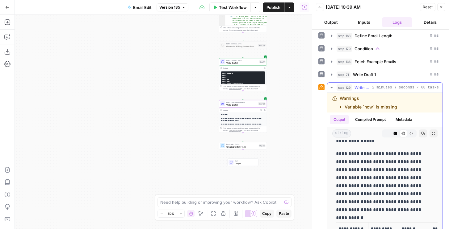
scroll to position [76, 0]
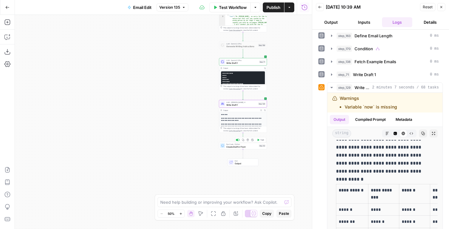
click at [260, 140] on span "Test" at bounding box center [262, 140] width 4 height 3
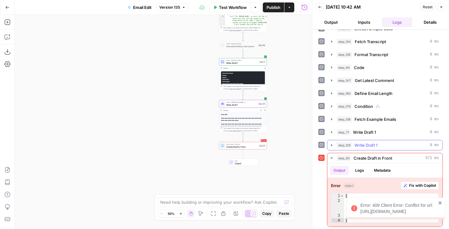
scroll to position [101, 0]
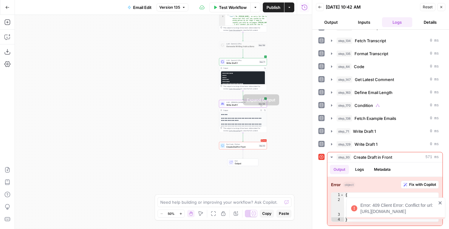
click at [237, 118] on p "**********" at bounding box center [243, 119] width 44 height 5
click at [262, 110] on button "Expand Output" at bounding box center [261, 110] width 4 height 4
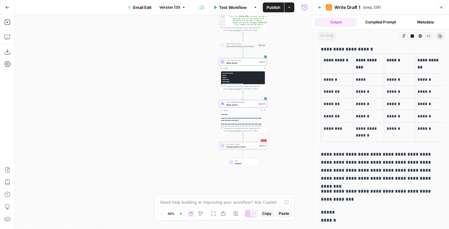
scroll to position [20, 0]
drag, startPoint x: 322, startPoint y: 69, endPoint x: 347, endPoint y: 222, distance: 155.5
click at [347, 222] on div "**********" at bounding box center [380, 93] width 127 height 266
copy div "**********"
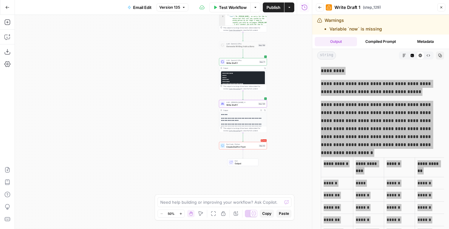
scroll to position [84, 0]
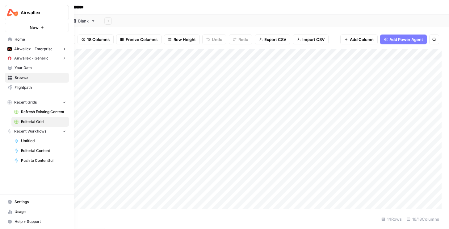
click at [33, 52] on span "Airwallex - Enterprise" at bounding box center [33, 49] width 38 height 6
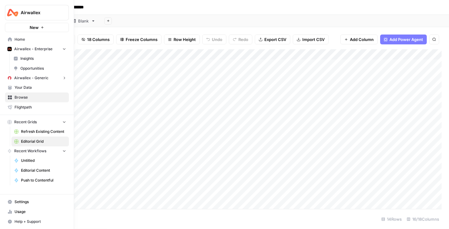
click at [31, 60] on span "Insights" at bounding box center [43, 59] width 46 height 6
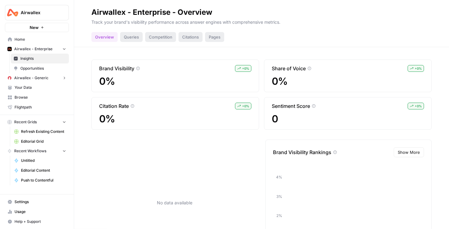
click at [31, 68] on span "Opportunities" at bounding box center [43, 69] width 46 height 6
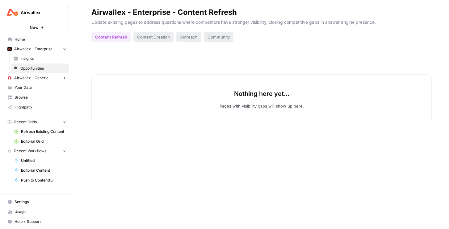
click at [37, 55] on link "Insights" at bounding box center [40, 59] width 58 height 10
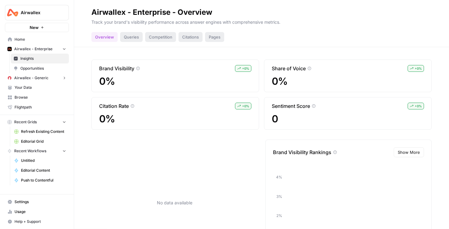
click at [35, 48] on span "Airwallex - Enterprise" at bounding box center [33, 49] width 38 height 6
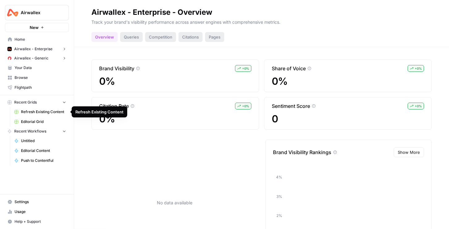
click at [43, 113] on span "Refresh Existing Content" at bounding box center [43, 112] width 45 height 6
click at [33, 122] on span "Editorial Grid" at bounding box center [43, 122] width 45 height 6
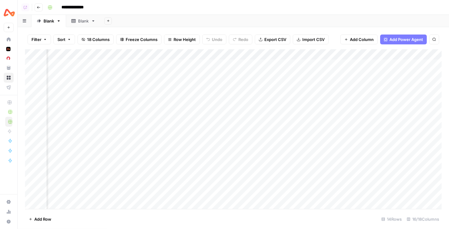
scroll to position [0, 76]
click at [290, 65] on div "Add Column" at bounding box center [233, 129] width 416 height 160
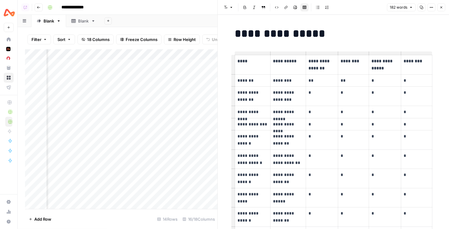
click at [444, 7] on button "Close" at bounding box center [441, 7] width 8 height 8
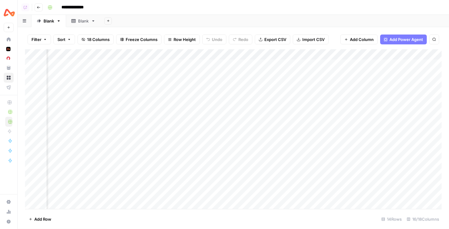
scroll to position [0, 323]
click at [433, 65] on div "Add Column" at bounding box center [233, 129] width 416 height 160
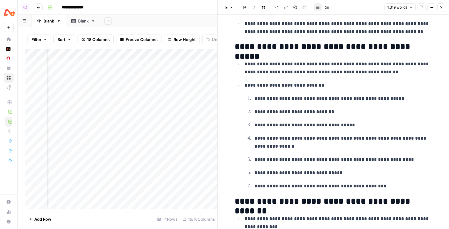
scroll to position [240, 0]
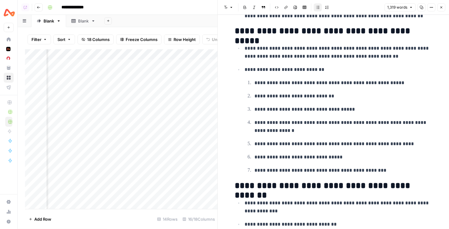
click at [441, 7] on icon "button" at bounding box center [441, 8] width 4 height 4
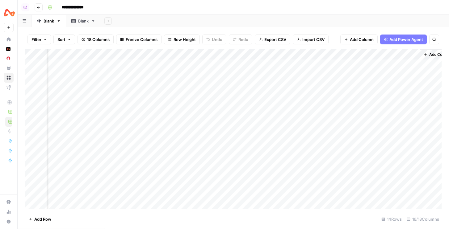
scroll to position [0, 526]
click at [396, 64] on div "Add Column" at bounding box center [233, 129] width 416 height 160
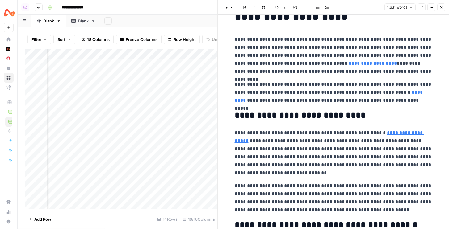
scroll to position [19, 0]
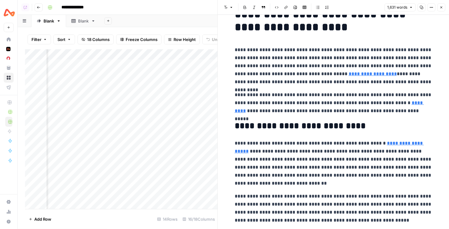
click at [442, 7] on icon "button" at bounding box center [441, 8] width 4 height 4
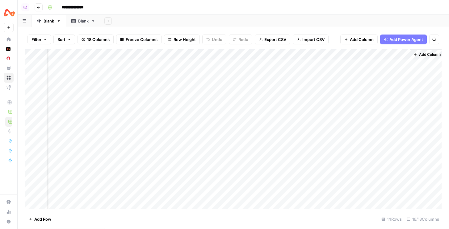
scroll to position [0, 521]
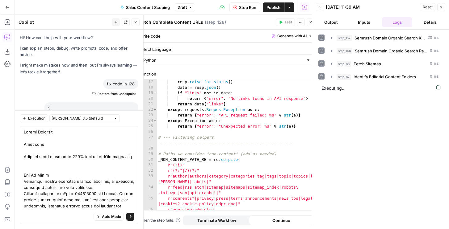
scroll to position [433, 0]
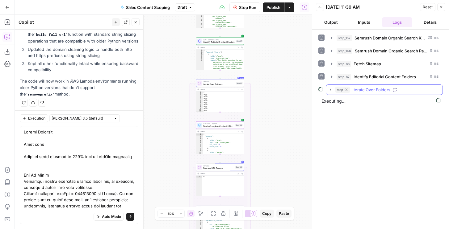
click at [343, 89] on span "step_90" at bounding box center [342, 90] width 15 height 6
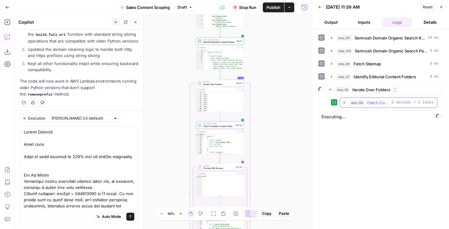
click at [351, 106] on span "step_128" at bounding box center [356, 103] width 15 height 6
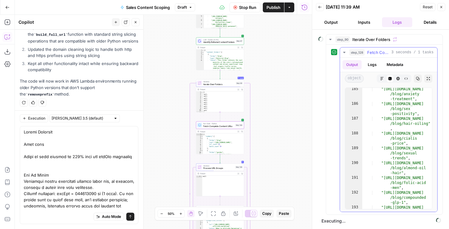
scroll to position [2924, 0]
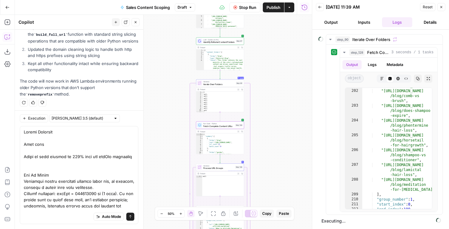
click at [237, 5] on button "Stop Run" at bounding box center [244, 7] width 31 height 10
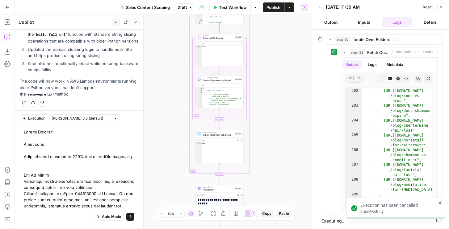
scroll to position [39, 0]
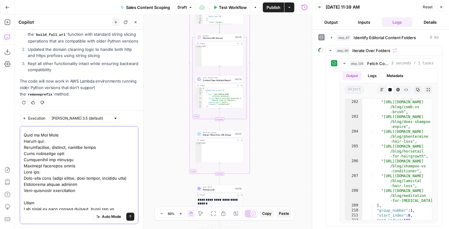
scroll to position [159, 0]
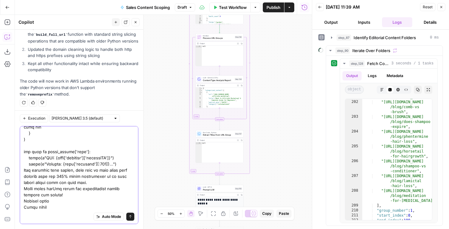
scroll to position [0, 0]
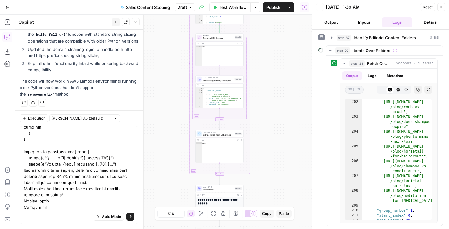
click at [46, 211] on div "Auto Mode Send" at bounding box center [79, 218] width 111 height 14
paste textarea "# Batch Scrape > Batch scrape multiple URLs ## Batch scraping multiple URLs You…"
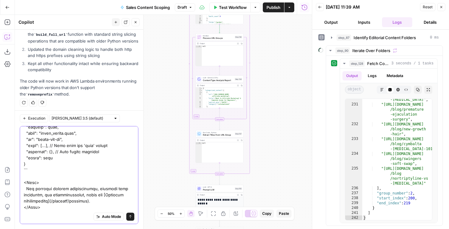
scroll to position [0, 0]
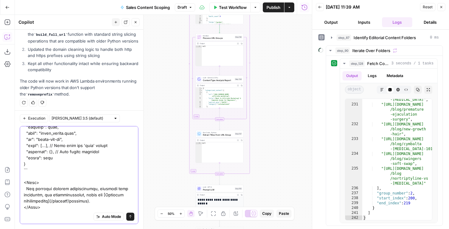
paste textarea "# JSON mode - Structured result > Extract structured data from pages via LLMs #…"
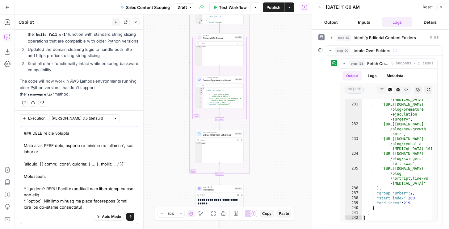
scroll to position [4683, 0]
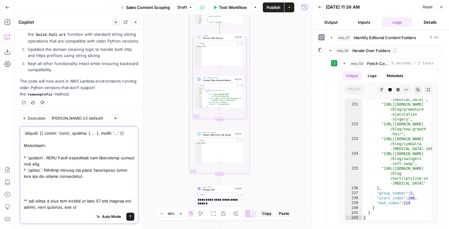
type textarea "Faster Scraping Copy page Speed up your scrapes by 500% with the maxAge paramet…"
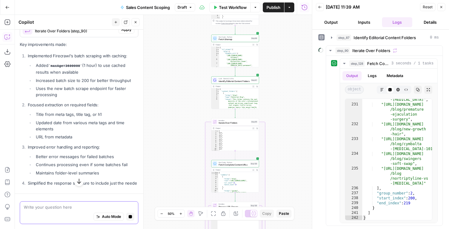
scroll to position [5267, 0]
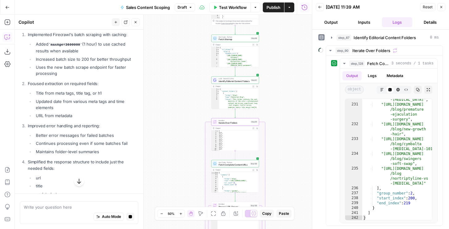
click at [79, 13] on span "Iterate Over Folders (step_90)" at bounding box center [75, 10] width 81 height 6
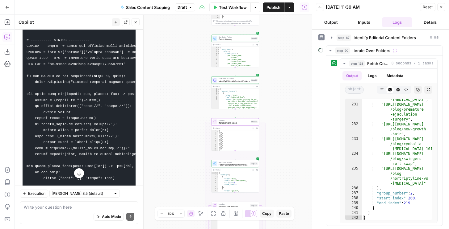
scroll to position [5321, 0]
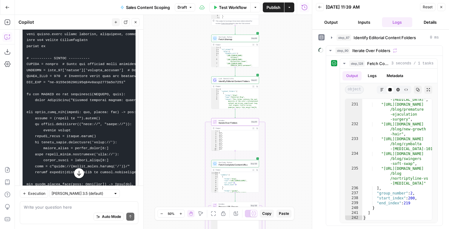
drag, startPoint x: 34, startPoint y: 141, endPoint x: 25, endPoint y: 101, distance: 40.8
copy code "import os import json from typing import List, Dict, Any, Optional, Tuple impor…"
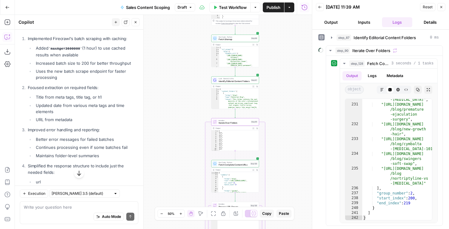
drag, startPoint x: 26, startPoint y: 98, endPoint x: 59, endPoint y: 158, distance: 68.9
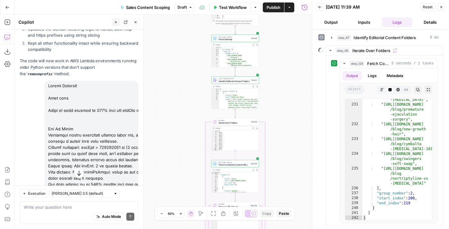
scroll to position [473, 0]
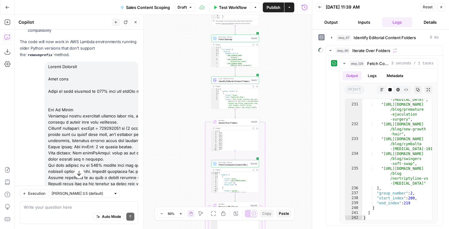
drag, startPoint x: 111, startPoint y: 104, endPoint x: 44, endPoint y: 65, distance: 78.0
copy div "Faster Scraping Copy page Speed up your scrapes by 500% with the maxAge paramet…"
click at [115, 22] on icon "button" at bounding box center [116, 22] width 4 height 4
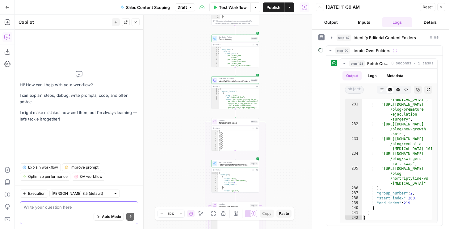
click at [66, 210] on textarea at bounding box center [79, 207] width 111 height 6
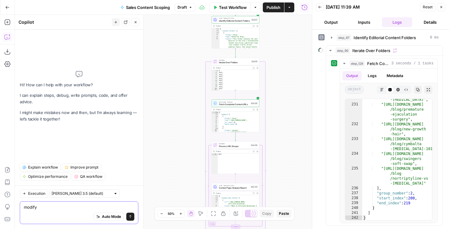
click at [64, 207] on textarea "modify" at bounding box center [79, 207] width 111 height 6
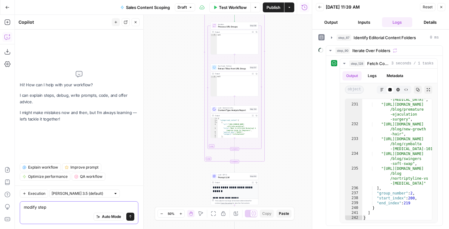
click at [52, 210] on textarea "modify step" at bounding box center [79, 207] width 111 height 6
paste textarea "Faster Scraping Copy page Speed up your scrapes by 500% with the maxAge paramet…"
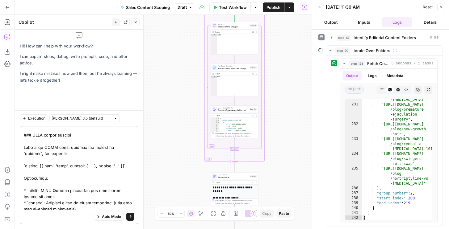
type textarea "modify step137? Faster Scraping Copy page Speed up your scrapes by 500% with th…"
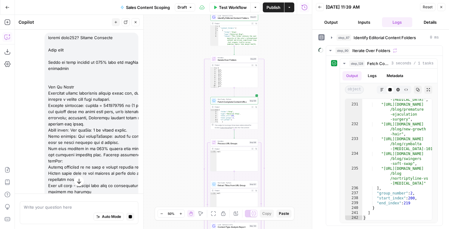
scroll to position [0, 0]
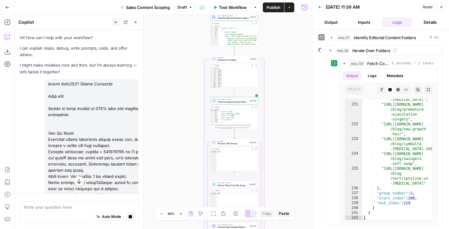
drag, startPoint x: 115, startPoint y: 145, endPoint x: 47, endPoint y: 82, distance: 93.1
copy div "modify step137? Faster Scraping Copy page Speed up your scrapes by 500% with th…"
click at [132, 218] on button "Stop generating" at bounding box center [130, 217] width 8 height 8
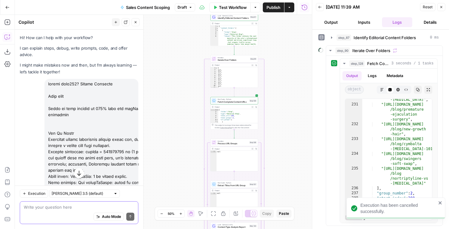
click at [116, 22] on icon "button" at bounding box center [116, 22] width 2 height 2
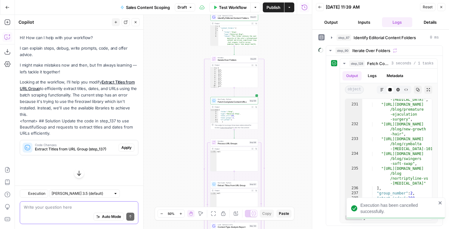
click at [49, 203] on div "Write your question here Auto Mode Send" at bounding box center [79, 213] width 119 height 23
paste textarea "modify step137? Faster Scraping Copy page Speed up your scrapes by 500% with th…"
type textarea "modify step137? Faster Scraping Copy page Speed up your scrapes by 500% with th…"
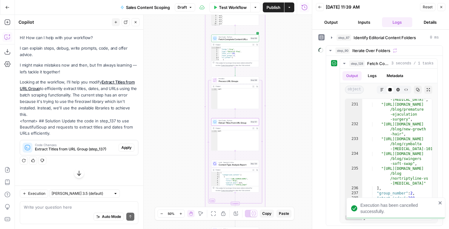
click at [104, 147] on span "Extract Titles from URL Group (step_137)" at bounding box center [75, 150] width 81 height 6
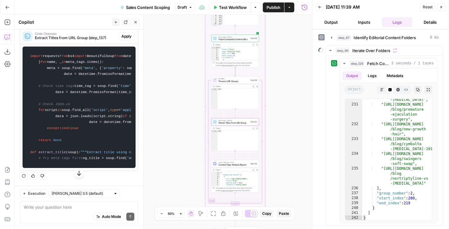
scroll to position [370, 0]
click at [113, 20] on button "New chat" at bounding box center [116, 22] width 8 height 8
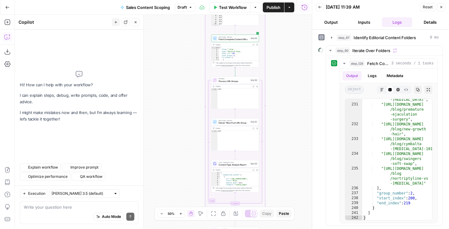
scroll to position [0, 0]
click at [35, 212] on div "Auto Mode Send" at bounding box center [79, 218] width 111 height 14
paste textarea "modify step137? Faster Scraping Copy page Speed up your scrapes by 500% with th…"
type textarea "modify step137? Faster Scraping Copy page Speed up your scrapes by 500% with th…"
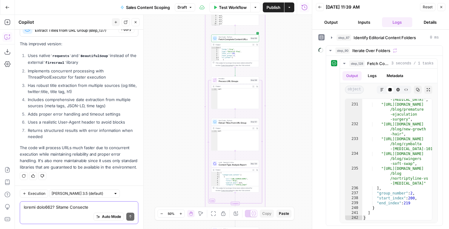
scroll to position [4898, 0]
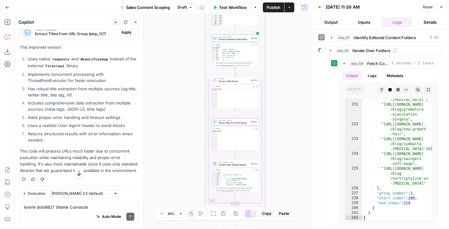
click at [126, 35] on span "Apply" at bounding box center [126, 33] width 10 height 6
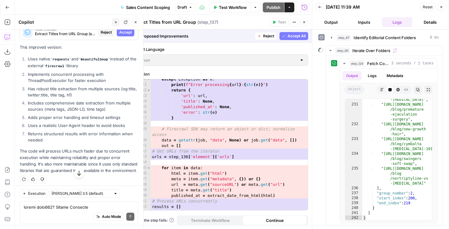
scroll to position [1180, 0]
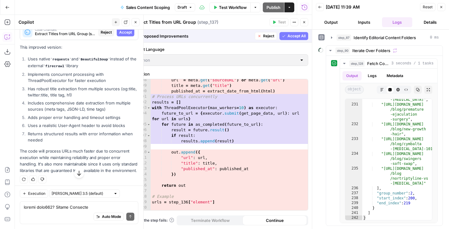
click at [268, 37] on span "Reject" at bounding box center [268, 36] width 11 height 6
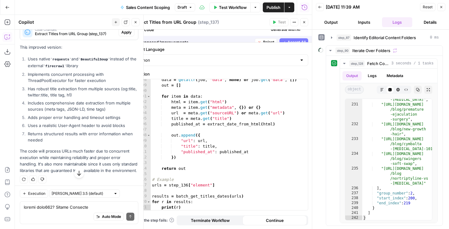
scroll to position [591, 0]
click at [129, 35] on span "Apply" at bounding box center [126, 33] width 10 height 6
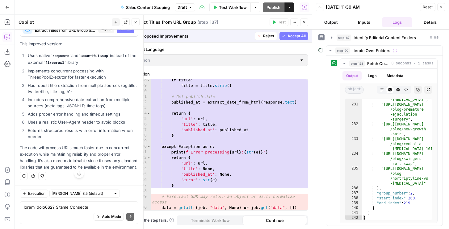
scroll to position [4910, 0]
click at [262, 35] on button "Reject" at bounding box center [266, 36] width 22 height 8
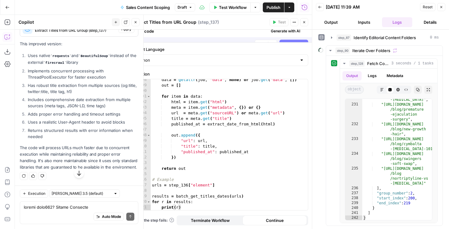
scroll to position [591, 0]
click at [32, 210] on textarea at bounding box center [79, 207] width 111 height 6
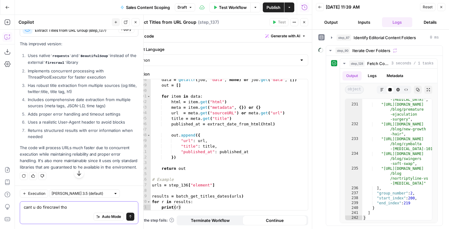
type textarea "cant u do firecrawl tho?"
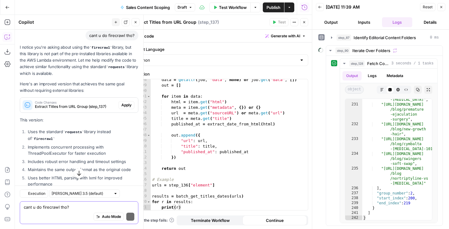
scroll to position [5123, 0]
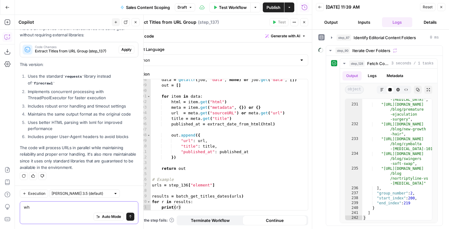
type textarea "w"
type textarea "use firecrawl"
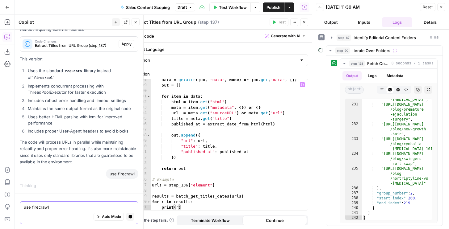
scroll to position [591, 0]
click at [442, 7] on icon "button" at bounding box center [441, 7] width 4 height 4
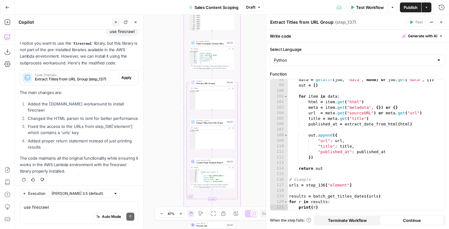
scroll to position [5245, 0]
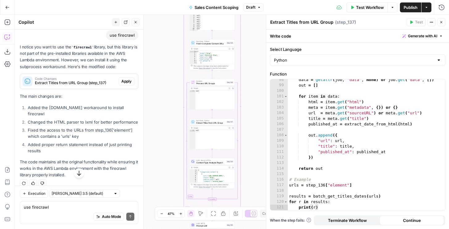
click at [49, 211] on div "Auto Mode Send" at bounding box center [79, 218] width 111 height 14
type textarea "why arent you using firecralw im so confused"
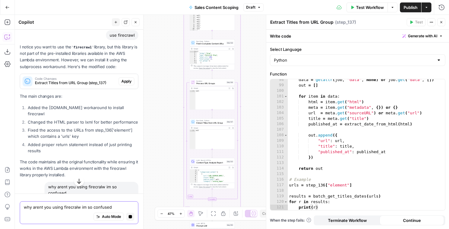
scroll to position [5275, 0]
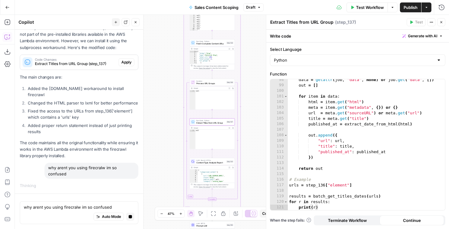
click at [122, 65] on span "Apply" at bounding box center [126, 63] width 10 height 6
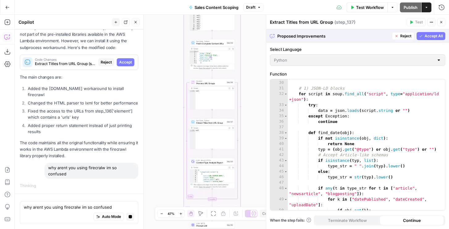
scroll to position [0, 0]
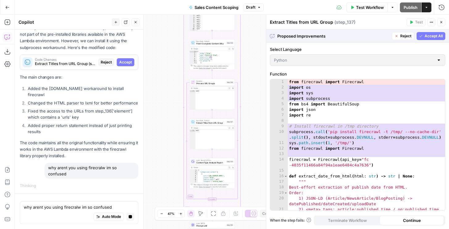
click at [428, 36] on span "Accept All" at bounding box center [433, 36] width 18 height 6
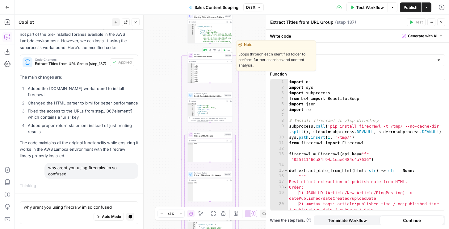
click at [227, 48] on button "Test" at bounding box center [226, 50] width 9 height 4
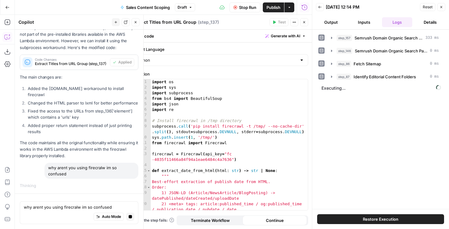
click at [131, 217] on icon "button" at bounding box center [130, 216] width 3 height 3
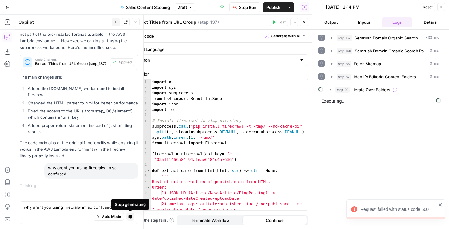
click at [132, 216] on icon "button" at bounding box center [130, 216] width 3 height 3
click at [334, 93] on button "step_90 Iterate Over Folders" at bounding box center [384, 90] width 116 height 10
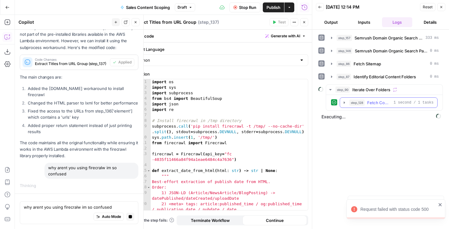
click at [343, 107] on button "step_128 Fetch Complete Content URLs 1 second / 1 tasks" at bounding box center [388, 103] width 97 height 10
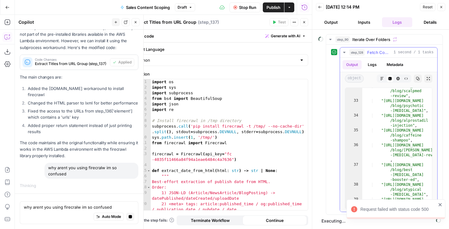
scroll to position [608, 0]
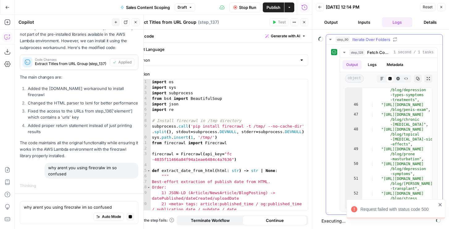
click at [353, 39] on span "Iterate Over Folders" at bounding box center [371, 39] width 38 height 6
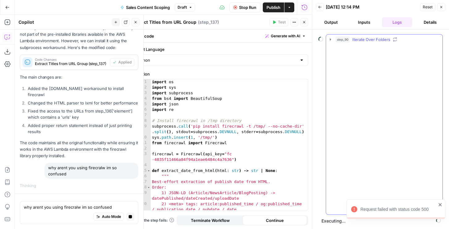
scroll to position [0, 0]
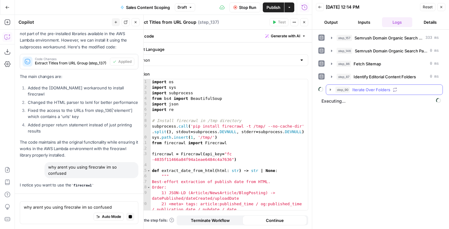
click at [339, 94] on button "step_90 Iterate Over Folders" at bounding box center [384, 90] width 116 height 10
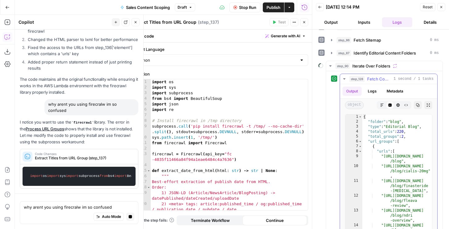
scroll to position [26, 0]
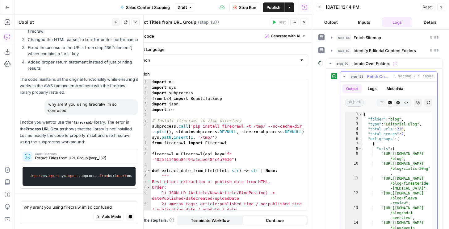
click at [361, 73] on button "step_128 Fetch Complete Content URLs 1 second / 1 tasks" at bounding box center [388, 77] width 97 height 10
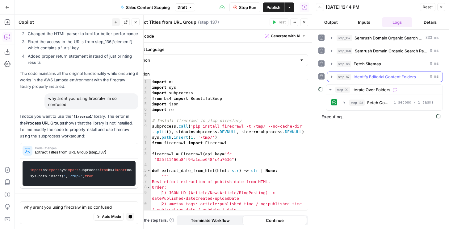
scroll to position [0, 0]
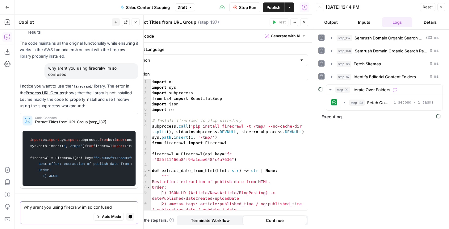
click at [49, 205] on textarea "why arent you using firecralw im so confused" at bounding box center [79, 207] width 111 height 6
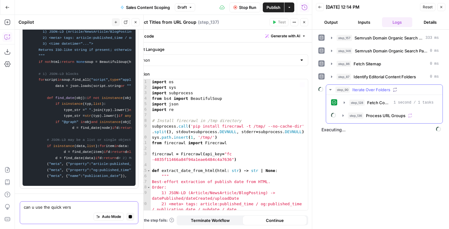
type textarea "can u use the quick vers"
click at [366, 111] on button "step_136 Process URL Groups" at bounding box center [388, 116] width 98 height 10
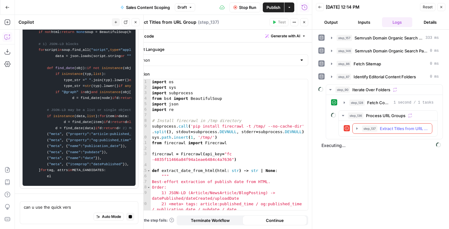
click at [374, 127] on span "step_137" at bounding box center [369, 129] width 15 height 6
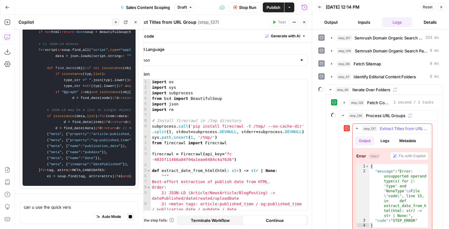
scroll to position [23, 0]
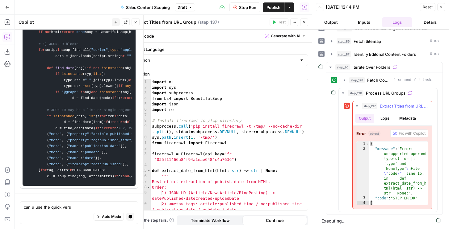
click at [391, 174] on div "{ "message" : "Error: unsupported operand type(s) for |: 'type' and 'NoneType' …" at bounding box center [398, 179] width 59 height 74
type textarea "**********"
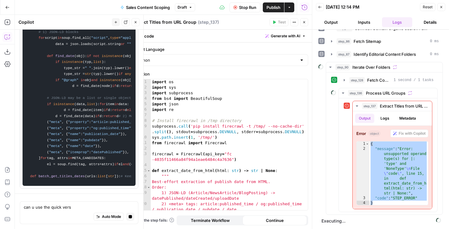
click at [244, 6] on span "Stop Run" at bounding box center [247, 7] width 17 height 6
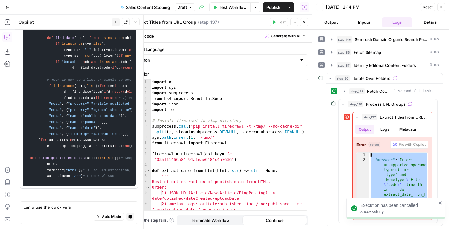
scroll to position [11, 0]
click at [45, 207] on textarea "can u use the quick vers" at bounding box center [79, 207] width 111 height 6
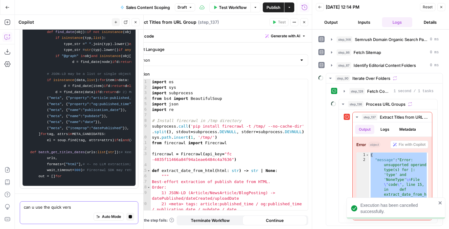
paste textarea "{ "message": "Error: unsupported operand type(s) for |: 'type' and 'NoneType'\n…"
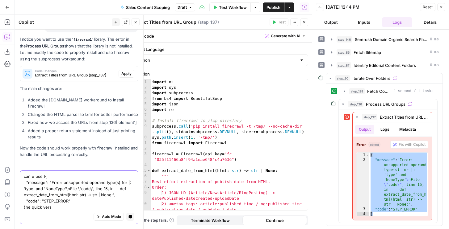
click at [47, 194] on textarea "can u use t{ "message": "Error: unsupported operand type(s) for |: 'type' and '…" at bounding box center [79, 191] width 111 height 37
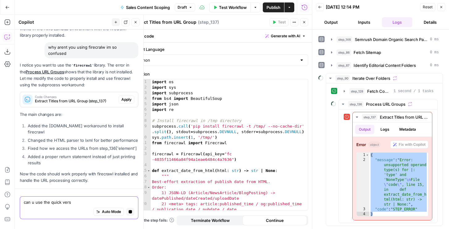
scroll to position [5384, 0]
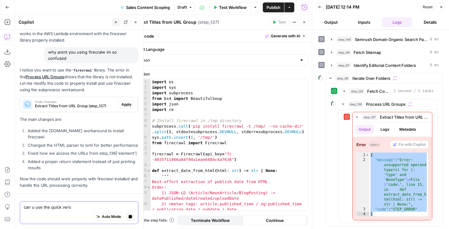
drag, startPoint x: 68, startPoint y: 207, endPoint x: 73, endPoint y: 207, distance: 5.2
click at [68, 207] on textarea "can u use the quick vers" at bounding box center [79, 207] width 111 height 6
click at [77, 207] on textarea "can u use the quick vers" at bounding box center [79, 207] width 111 height 6
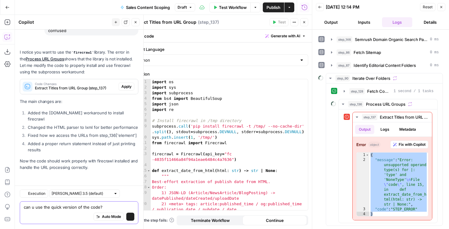
type textarea "can u use the quick version of the code?"
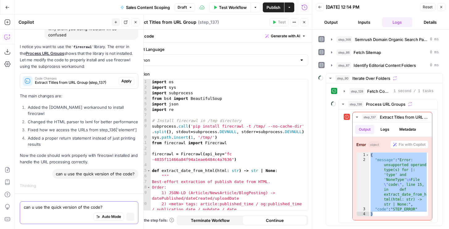
scroll to position [5407, 0]
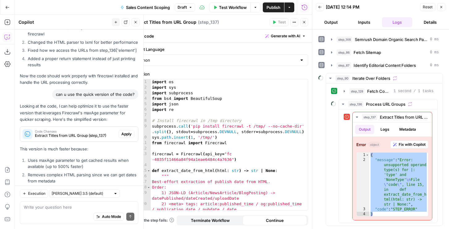
scroll to position [5580, 0]
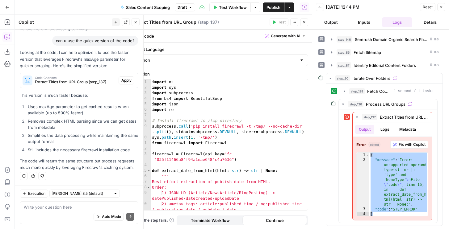
click at [127, 83] on button "Apply" at bounding box center [127, 81] width 16 height 8
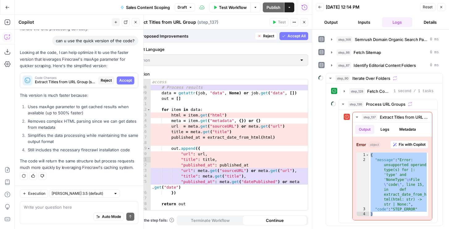
scroll to position [686, 0]
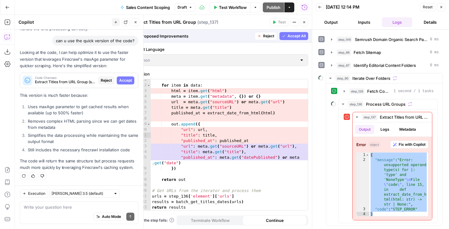
click at [296, 40] on button "Accept All" at bounding box center [293, 36] width 29 height 8
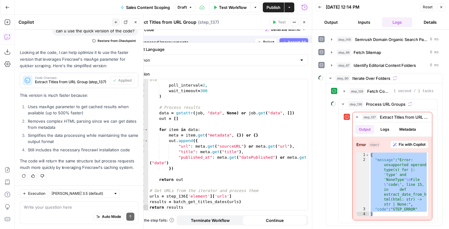
scroll to position [113, 0]
click at [441, 7] on icon "button" at bounding box center [441, 7] width 2 height 2
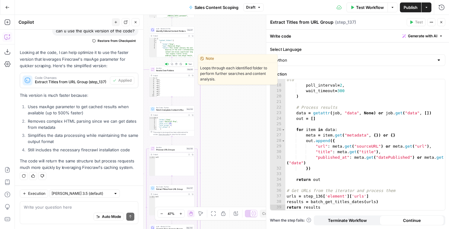
click at [188, 65] on span "Test" at bounding box center [189, 64] width 3 height 2
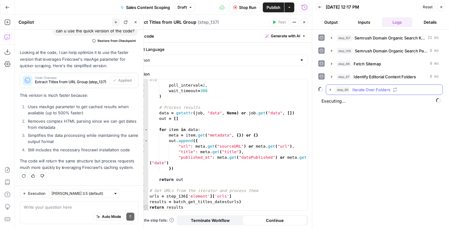
click at [354, 86] on button "step_90 Iterate Over Folders" at bounding box center [384, 90] width 116 height 10
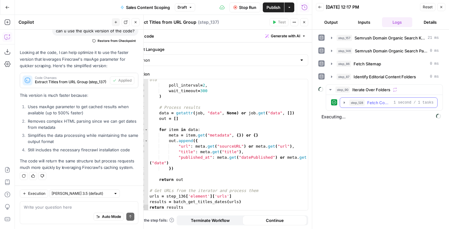
click at [360, 101] on span "step_128" at bounding box center [356, 103] width 15 height 6
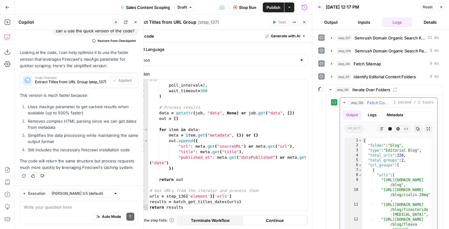
click at [360, 100] on span "step_128" at bounding box center [356, 103] width 15 height 6
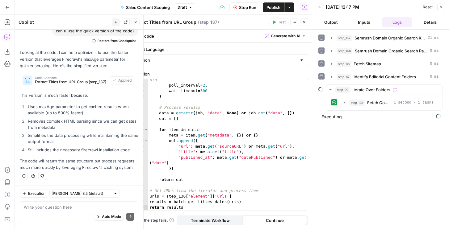
click at [334, 21] on button "Output" at bounding box center [331, 22] width 31 height 10
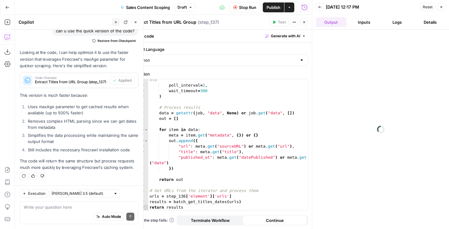
click at [401, 20] on button "Logs" at bounding box center [397, 22] width 31 height 10
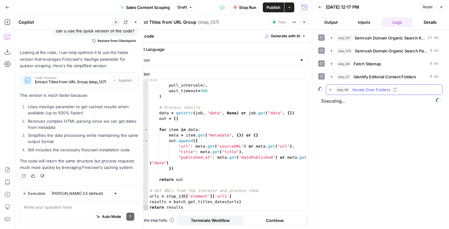
click at [347, 89] on span "step_90" at bounding box center [342, 90] width 15 height 6
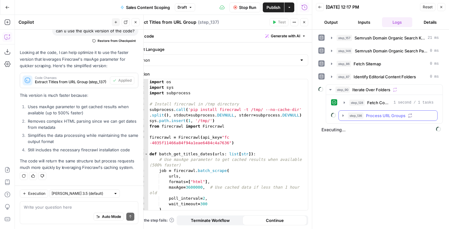
click at [358, 120] on button "step_136 Process URL Groups" at bounding box center [388, 116] width 98 height 10
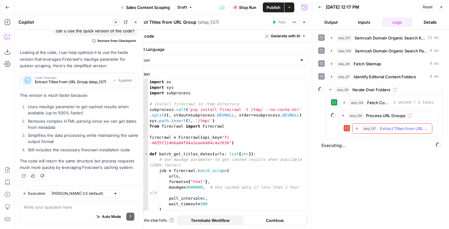
click at [360, 128] on button "step_137 Extract Titles from URL Group 21 seconds" at bounding box center [392, 129] width 79 height 10
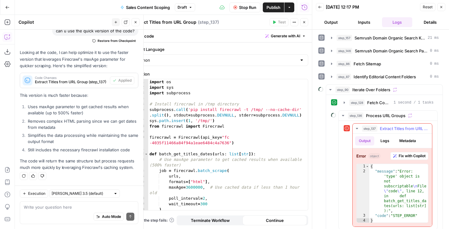
click at [389, 179] on div "{ "message" : "Error: 'type' object is not subscriptable \n File \" code \" , l…" at bounding box center [398, 198] width 59 height 69
type textarea "**********"
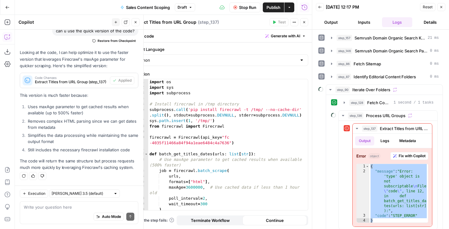
click at [251, 4] on button "Stop Run" at bounding box center [244, 7] width 31 height 10
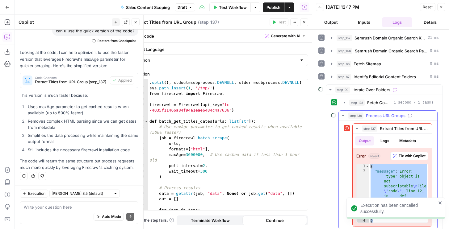
scroll to position [6, 0]
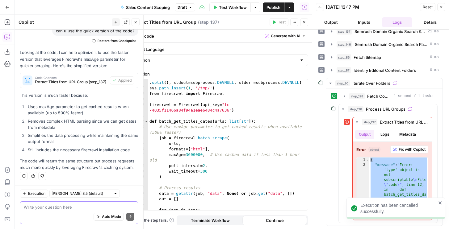
click at [81, 206] on textarea at bounding box center [79, 207] width 111 height 6
paste textarea "{ "message": "Error: 'type' object is not subscriptable\nFile \"code\", line 12…"
type textarea "{ "message": "Error: 'type' object is not subscriptable\nFile \"code\", line 12…"
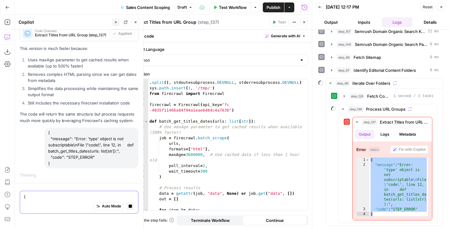
scroll to position [5577, 0]
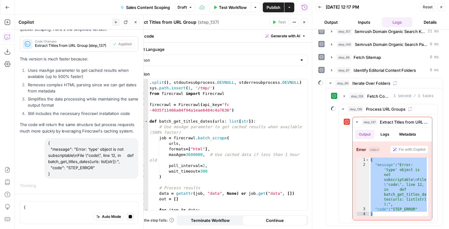
type textarea "**********"
click at [217, 159] on div "subprocess . call ( 'pip install firecrawl -t /tmp/ --no-cache-dir' . split ( )…" at bounding box center [228, 148] width 160 height 148
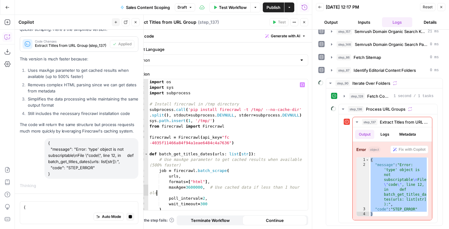
click at [246, 149] on div "import os import sys import subprocess # Install firecrawl in /tmp directory su…" at bounding box center [228, 150] width 160 height 142
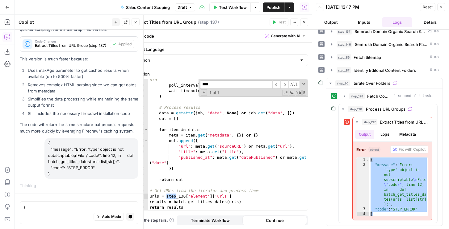
scroll to position [113, 0]
type input "****"
click at [363, 100] on button "step_128 Fetch Complete Content URLs 1 second / 1 tasks" at bounding box center [388, 96] width 97 height 10
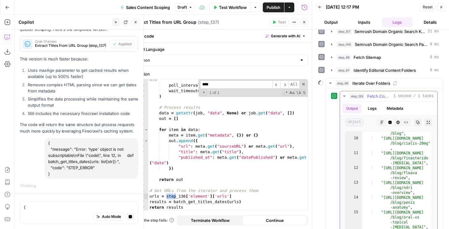
scroll to position [45, 0]
click at [357, 87] on button "step_90 Iterate Over Folders" at bounding box center [384, 83] width 116 height 10
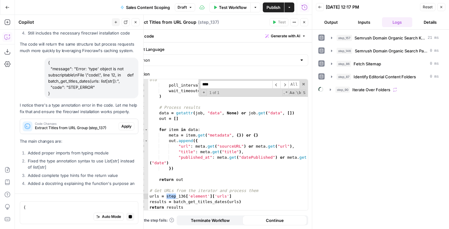
scroll to position [5647, 0]
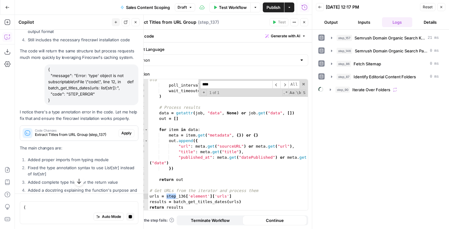
click at [126, 136] on span "Apply" at bounding box center [126, 134] width 10 height 6
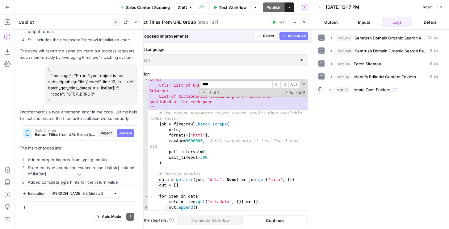
click at [290, 32] on button "Accept All" at bounding box center [293, 36] width 29 height 8
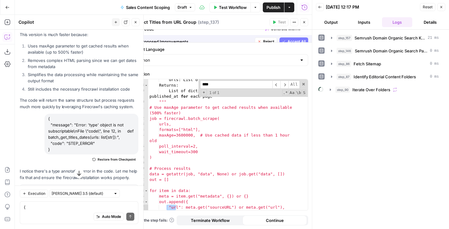
scroll to position [5697, 0]
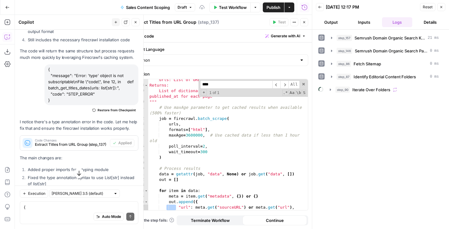
click at [444, 9] on button "Close" at bounding box center [441, 7] width 8 height 8
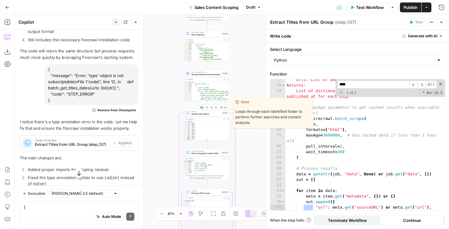
click at [224, 107] on span "Test" at bounding box center [225, 108] width 3 height 2
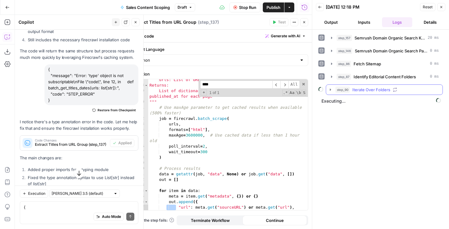
click at [352, 87] on div "step_90 Iterate Over Folders" at bounding box center [386, 90] width 103 height 6
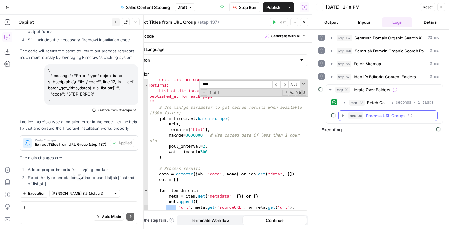
click at [367, 116] on span "Process URL Groups" at bounding box center [386, 116] width 40 height 6
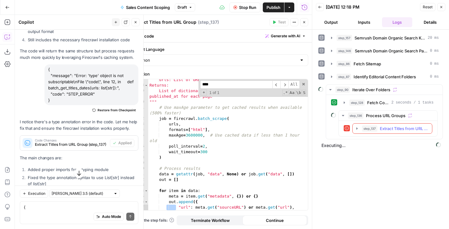
click at [369, 127] on span "step_137" at bounding box center [369, 129] width 15 height 6
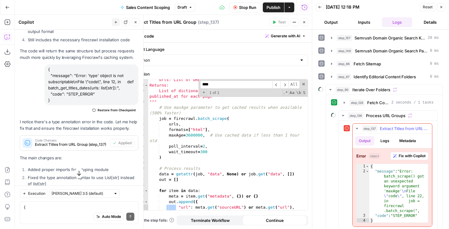
click at [390, 179] on div "{ "message" : "Error: batch_scrape() got an unexpected keyword argument 'maxAge…" at bounding box center [398, 198] width 59 height 69
click at [400, 195] on div "{ "message" : "Error: batch_scrape() got an unexpected keyword argument 'maxAge…" at bounding box center [398, 198] width 59 height 69
type textarea "**********"
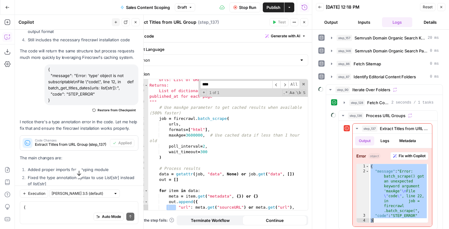
click at [183, 134] on div "urls: List of URLs to scrape Returns: List of dictionaries containing url, titl…" at bounding box center [228, 148] width 160 height 142
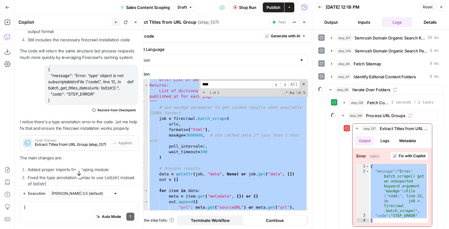
click at [193, 146] on div "urls: List of URLs to scrape Returns: List of dictionaries containing url, titl…" at bounding box center [228, 148] width 160 height 142
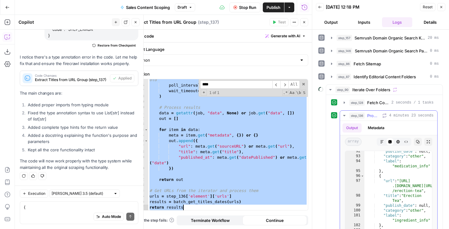
scroll to position [637, 0]
click at [386, 105] on span "Fetch Complete Content URLs" at bounding box center [378, 103] width 22 height 6
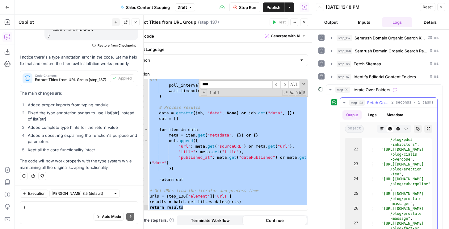
scroll to position [233, 0]
click at [385, 103] on span "Fetch Complete Content URLs" at bounding box center [378, 103] width 22 height 6
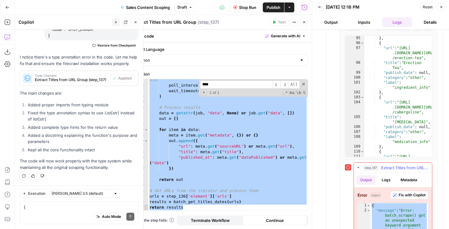
scroll to position [237, 0]
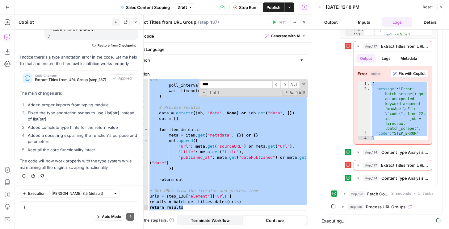
click at [243, 8] on span "Stop Run" at bounding box center [247, 7] width 17 height 6
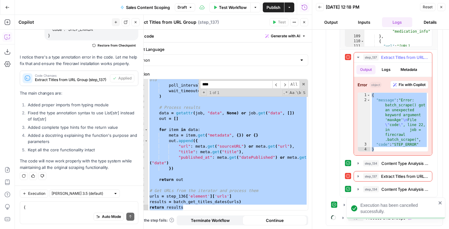
click at [401, 154] on div "**********" at bounding box center [388, 123] width 87 height 143
click at [396, 161] on span "Content Type Analysis Report" at bounding box center [404, 164] width 47 height 6
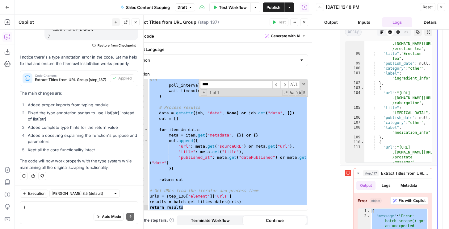
scroll to position [672, 0]
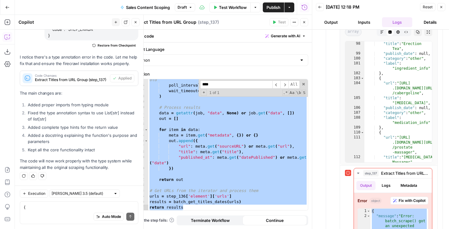
click at [273, 134] on div "maxAge = 3600000 , # Use cached data if less than 1 hour old poll_interval = 2 …" at bounding box center [228, 146] width 160 height 148
type textarea "**********"
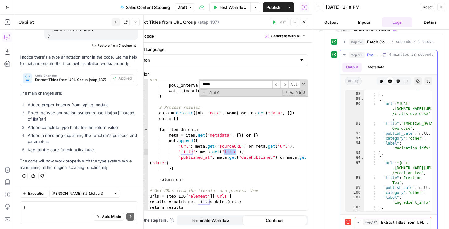
scroll to position [12, 0]
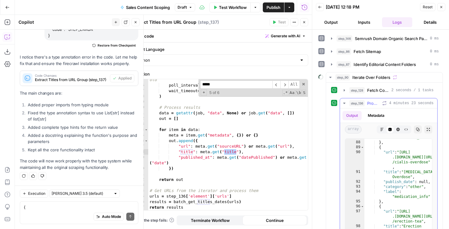
type input "*****"
click at [381, 118] on button "Metadata" at bounding box center [376, 115] width 24 height 9
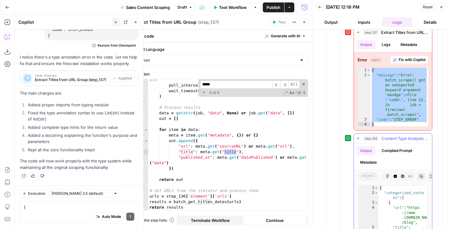
scroll to position [191, 0]
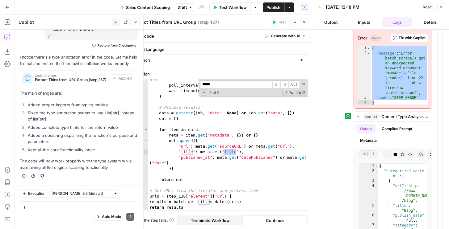
type textarea "**********"
click at [225, 128] on div "maxAge = 3600000 , # Use cached data if less than 1 hour old poll_interval = 2 …" at bounding box center [228, 146] width 160 height 148
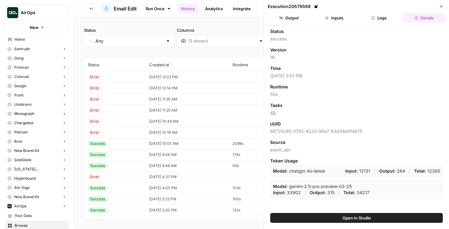
click at [217, 77] on td "[DATE] 12:23 PM" at bounding box center [186, 77] width 83 height 11
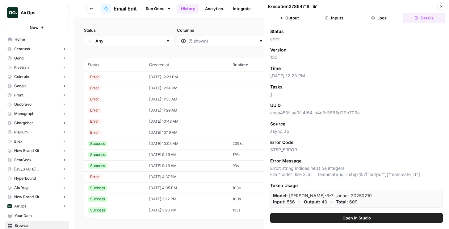
click at [383, 18] on button "Logs" at bounding box center [379, 18] width 43 height 10
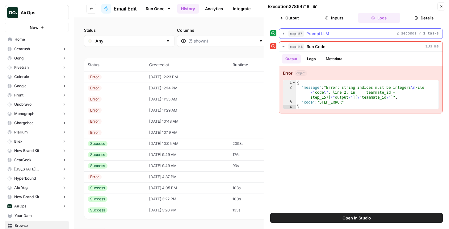
click at [335, 35] on div "step_157 Prompt LLM 2 seconds / 1 tasks" at bounding box center [363, 34] width 150 height 6
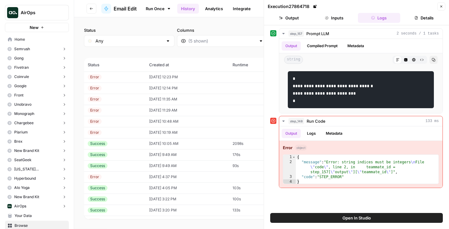
click at [443, 2] on button "Close" at bounding box center [441, 6] width 8 height 8
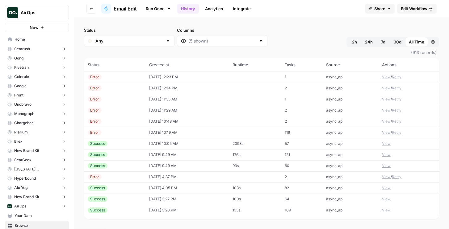
click at [430, 4] on link "Edit Workflow" at bounding box center [417, 9] width 40 height 10
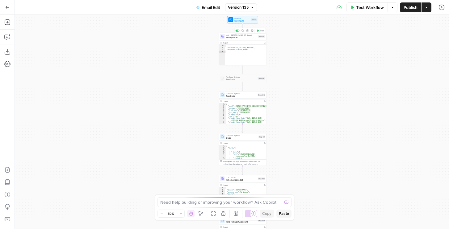
click at [237, 37] on span "Prompt LLM" at bounding box center [241, 37] width 31 height 3
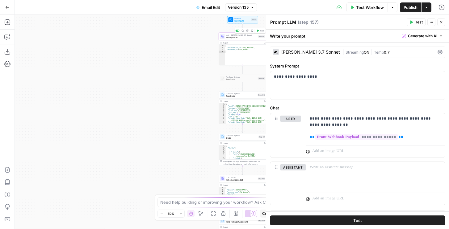
click at [297, 55] on div "[PERSON_NAME] 3.7 Sonnet" at bounding box center [306, 52] width 67 height 6
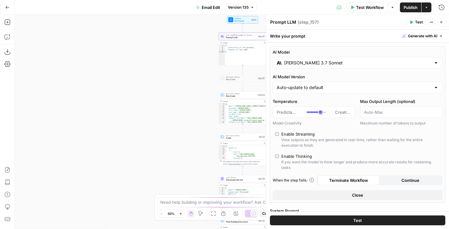
scroll to position [6, 0]
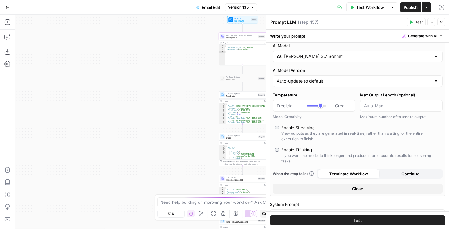
click at [305, 56] on input "[PERSON_NAME] 3.7 Sonnet" at bounding box center [357, 56] width 147 height 6
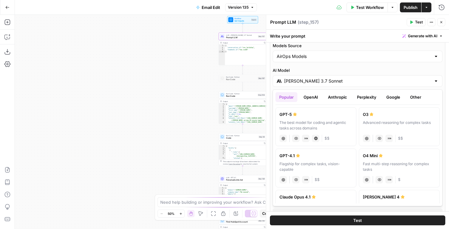
click at [311, 73] on label "AI Model" at bounding box center [358, 70] width 170 height 6
click at [311, 78] on input "[PERSON_NAME] 3.7 Sonnet" at bounding box center [357, 81] width 147 height 6
click at [309, 98] on button "OpenAI" at bounding box center [311, 97] width 22 height 10
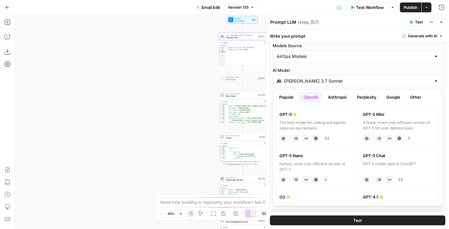
scroll to position [13, 0]
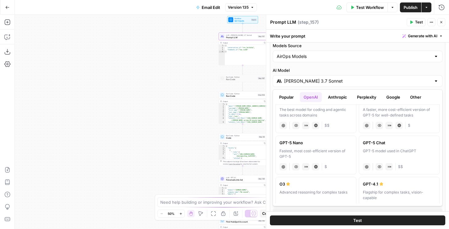
click at [371, 185] on div "GPT-4.1" at bounding box center [399, 184] width 73 height 6
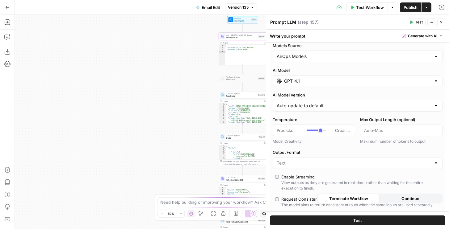
type input "GPT-4.1"
click at [355, 163] on input "Output Format" at bounding box center [354, 163] width 154 height 6
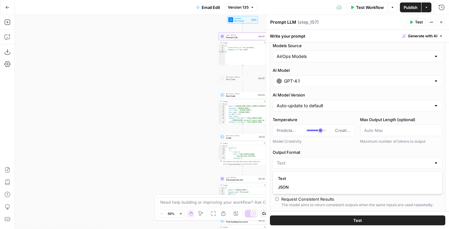
click at [310, 184] on span "JSON" at bounding box center [356, 187] width 157 height 6
type input "JSON"
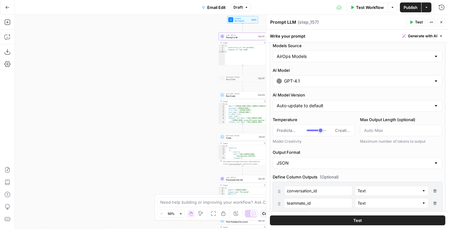
scroll to position [6, 0]
click at [410, 8] on span "Publish" at bounding box center [410, 7] width 14 height 6
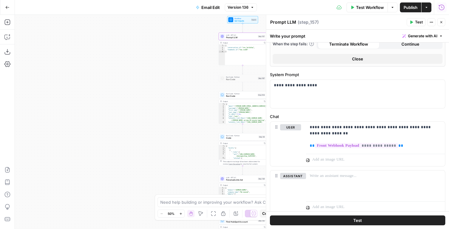
click at [444, 10] on icon "button" at bounding box center [441, 7] width 6 height 6
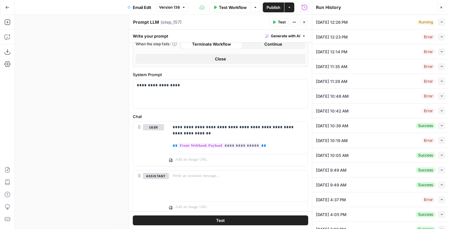
click at [441, 22] on icon "button" at bounding box center [441, 21] width 3 height 3
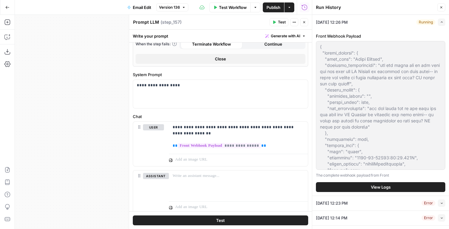
click at [366, 186] on button "View Logs" at bounding box center [380, 187] width 129 height 10
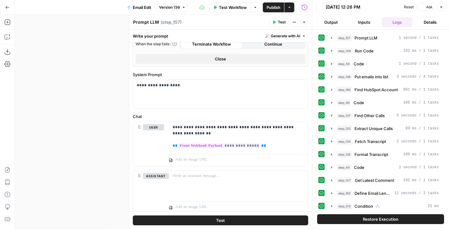
scroll to position [17, 0]
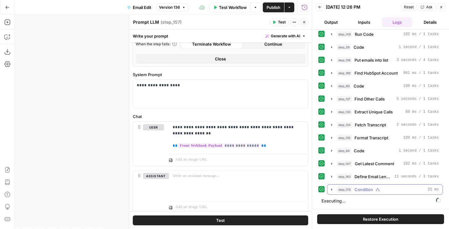
click at [365, 186] on button "step_170 Condition 25 ms" at bounding box center [384, 190] width 115 height 10
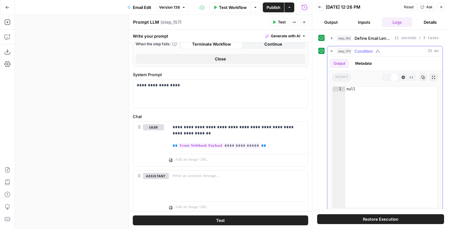
scroll to position [177, 0]
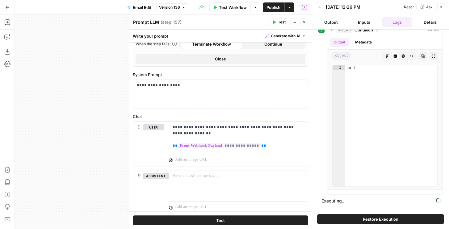
click at [324, 19] on button "Output" at bounding box center [331, 22] width 31 height 10
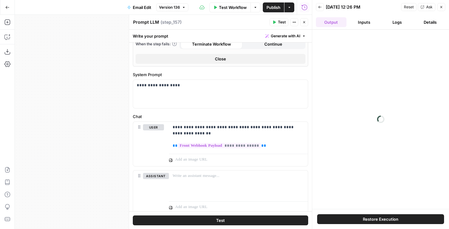
scroll to position [0, 0]
click at [391, 25] on button "Logs" at bounding box center [397, 22] width 31 height 10
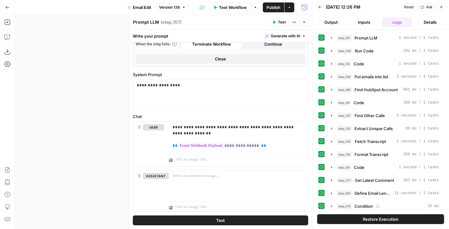
scroll to position [30, 0]
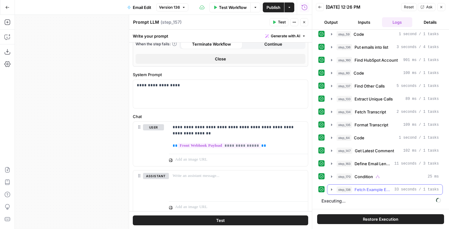
click at [349, 191] on span "step_138" at bounding box center [343, 190] width 15 height 6
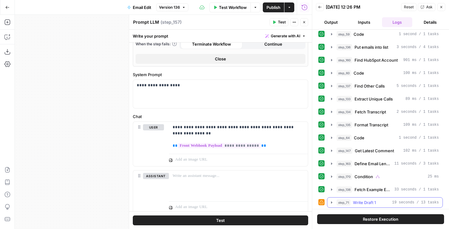
click at [366, 201] on span "Write Draft 1" at bounding box center [364, 203] width 23 height 6
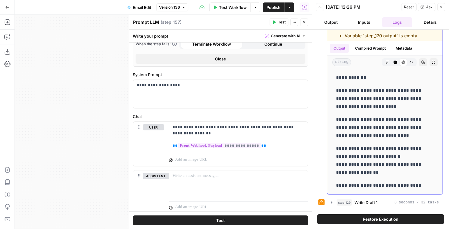
drag, startPoint x: 336, startPoint y: 75, endPoint x: 417, endPoint y: 187, distance: 138.1
click at [417, 187] on div "**********" at bounding box center [384, 131] width 105 height 121
click at [371, 200] on span "Write Draft 1" at bounding box center [365, 203] width 23 height 6
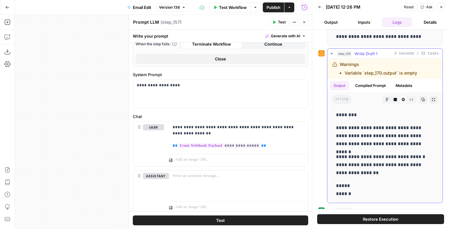
scroll to position [370, 0]
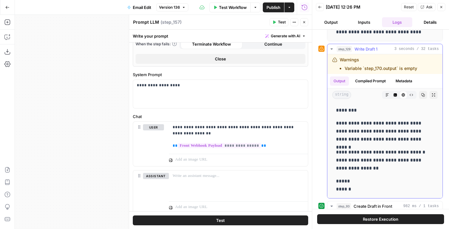
drag, startPoint x: 335, startPoint y: 128, endPoint x: 355, endPoint y: 189, distance: 64.0
click at [355, 189] on div "**********" at bounding box center [384, 150] width 105 height 92
copy div "**********"
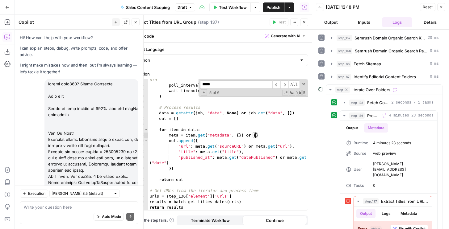
click at [441, 7] on icon "button" at bounding box center [441, 7] width 4 height 4
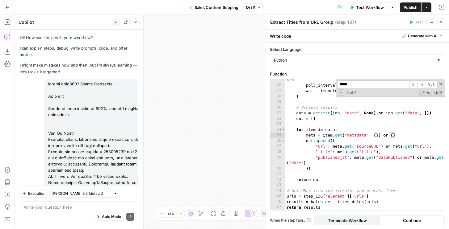
scroll to position [174, 0]
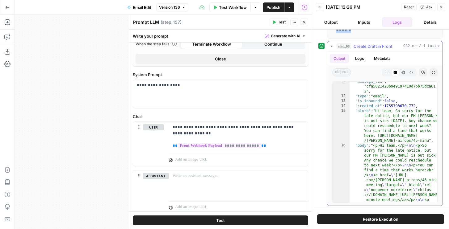
scroll to position [119, 0]
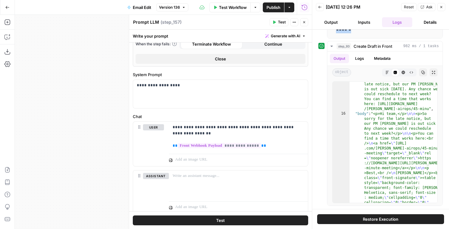
drag, startPoint x: 444, startPoint y: 6, endPoint x: 438, endPoint y: 0, distance: 8.1
click at [444, 6] on button "Close" at bounding box center [441, 7] width 8 height 8
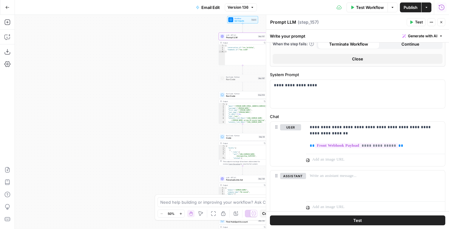
click at [443, 9] on icon "button" at bounding box center [442, 7] width 6 height 6
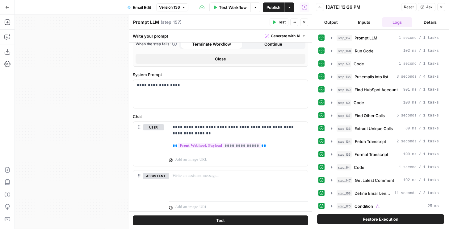
click at [318, 8] on icon "button" at bounding box center [320, 7] width 4 height 4
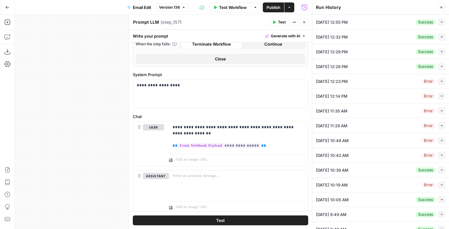
click at [441, 23] on icon "button" at bounding box center [441, 21] width 3 height 3
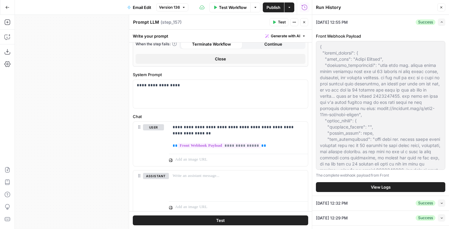
click at [387, 182] on button "View Logs" at bounding box center [380, 187] width 129 height 10
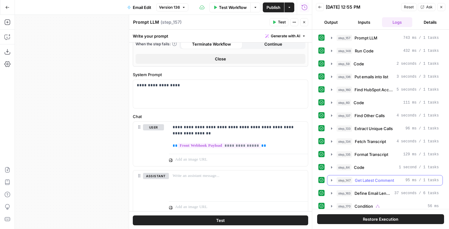
scroll to position [78, 0]
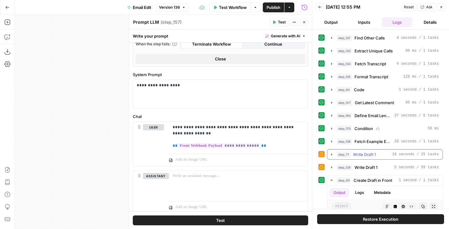
click at [379, 155] on div "step_71 Write Draft 1 18 seconds / 25 tasks" at bounding box center [387, 155] width 102 height 6
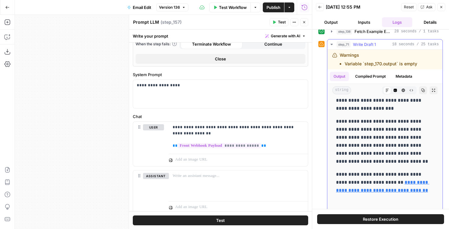
scroll to position [39, 0]
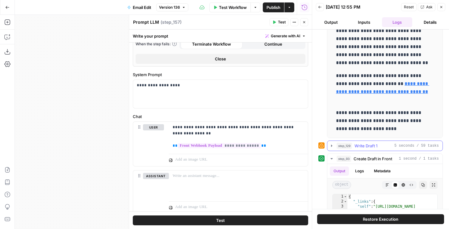
click at [367, 146] on span "Write Draft 1" at bounding box center [365, 146] width 23 height 6
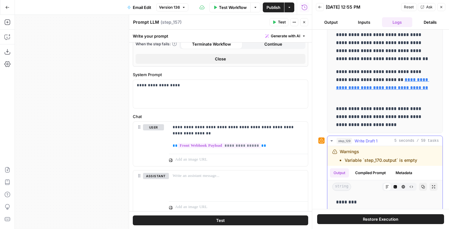
scroll to position [199, 0]
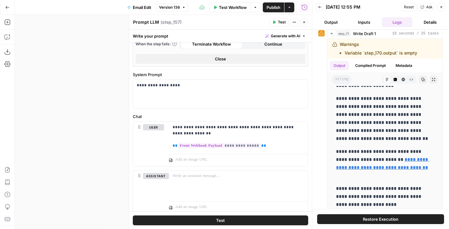
click at [303, 23] on icon "button" at bounding box center [304, 22] width 4 height 4
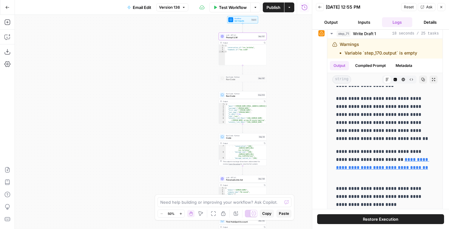
scroll to position [48, 0]
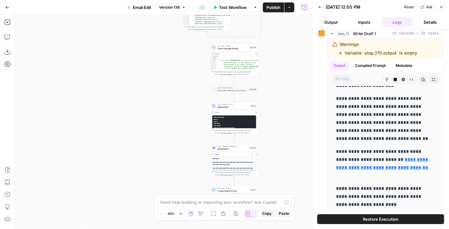
click at [239, 150] on span "Write Draft 1" at bounding box center [232, 149] width 31 height 3
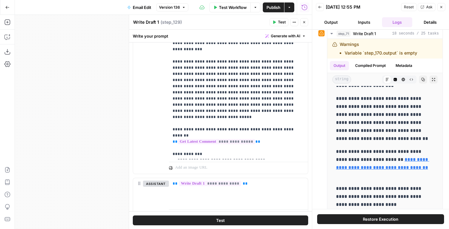
scroll to position [555, 0]
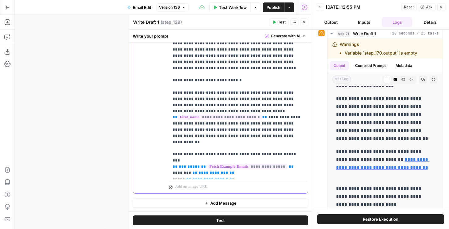
click at [222, 163] on p "**********" at bounding box center [239, 93] width 132 height 167
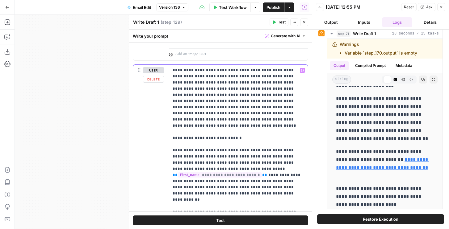
scroll to position [485, 0]
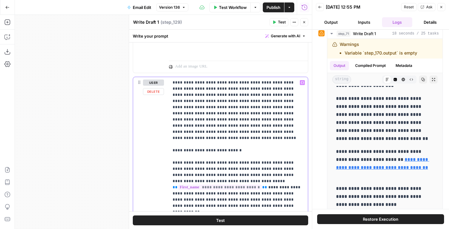
click at [225, 86] on p "**********" at bounding box center [239, 163] width 132 height 167
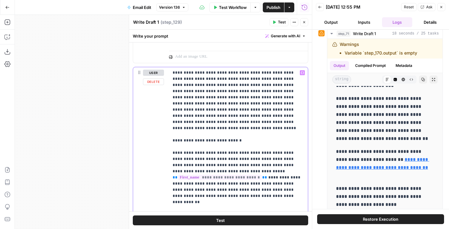
scroll to position [512, 0]
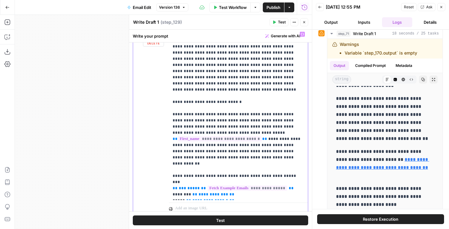
drag, startPoint x: 173, startPoint y: 177, endPoint x: 207, endPoint y: 197, distance: 39.7
click at [207, 197] on p "**********" at bounding box center [239, 114] width 132 height 167
copy p "**********"
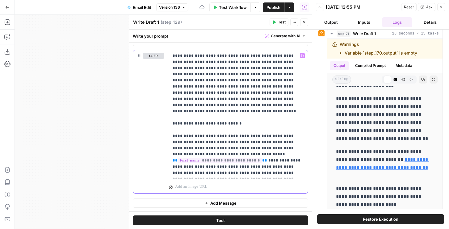
scroll to position [506, 0]
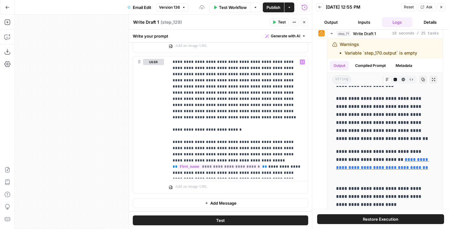
click at [326, 218] on button "Restore Execution" at bounding box center [380, 220] width 127 height 10
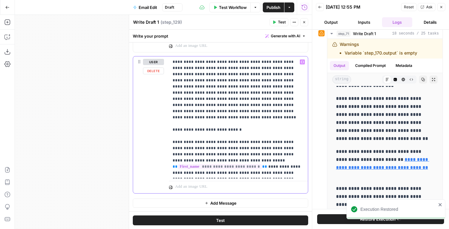
click at [199, 73] on p "**********" at bounding box center [239, 117] width 132 height 117
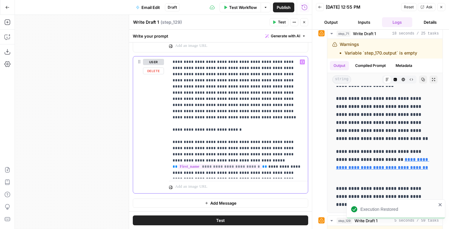
drag, startPoint x: 205, startPoint y: 62, endPoint x: 221, endPoint y: 109, distance: 49.7
click at [221, 109] on p "**********" at bounding box center [239, 117] width 132 height 117
click at [214, 80] on p "**********" at bounding box center [239, 117] width 132 height 117
drag, startPoint x: 203, startPoint y: 63, endPoint x: 210, endPoint y: 110, distance: 47.8
click at [210, 110] on p "**********" at bounding box center [239, 117] width 132 height 117
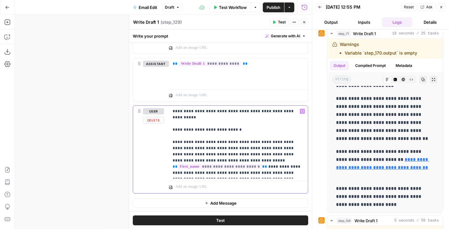
scroll to position [462, 0]
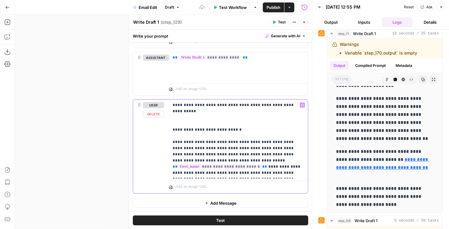
click at [205, 116] on p "**********" at bounding box center [239, 139] width 132 height 74
click at [199, 111] on p "**********" at bounding box center [239, 139] width 132 height 74
click at [205, 140] on p "**********" at bounding box center [239, 139] width 132 height 74
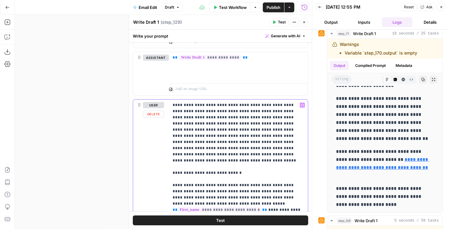
scroll to position [506, 0]
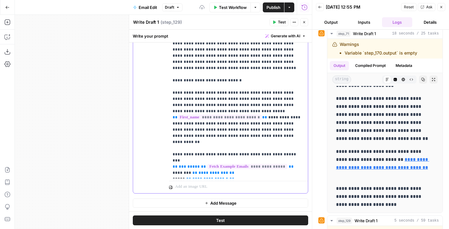
copy p "**********"
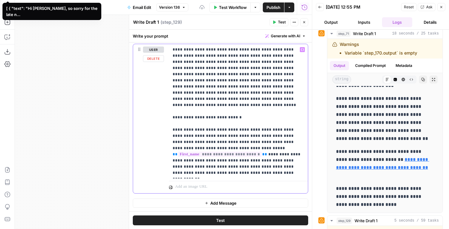
scroll to position [512, 0]
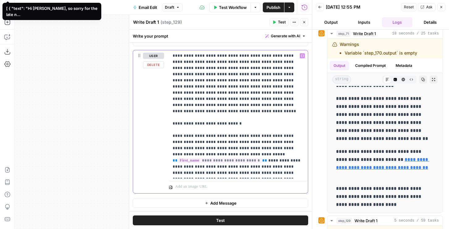
drag, startPoint x: 205, startPoint y: 54, endPoint x: 211, endPoint y: 107, distance: 52.7
click at [211, 107] on p "**********" at bounding box center [239, 114] width 132 height 123
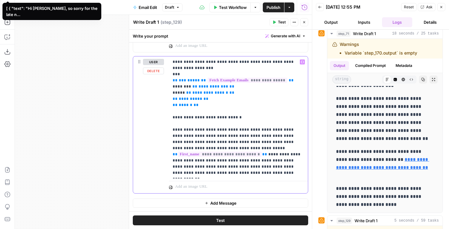
scroll to position [506, 0]
click at [203, 72] on p "**********" at bounding box center [239, 117] width 132 height 117
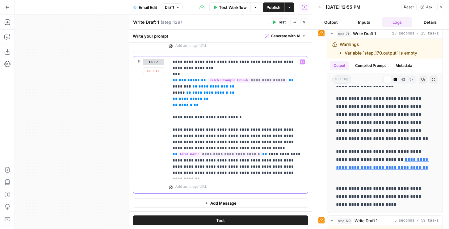
click at [198, 67] on p "**********" at bounding box center [239, 117] width 132 height 117
click at [285, 19] on button "Test" at bounding box center [279, 22] width 19 height 8
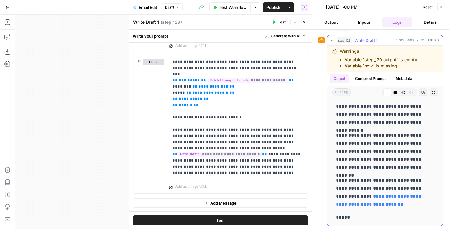
scroll to position [10, 0]
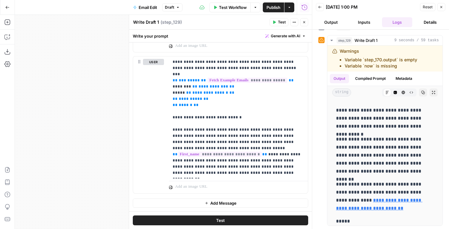
click at [300, 24] on button "Close" at bounding box center [304, 22] width 8 height 8
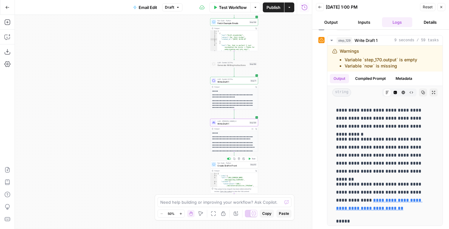
click at [252, 158] on span "Test" at bounding box center [254, 159] width 4 height 3
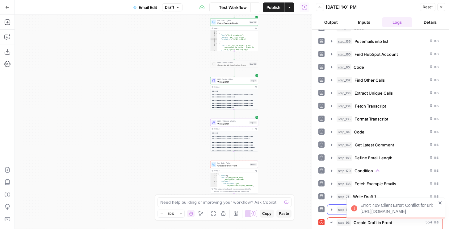
scroll to position [101, 0]
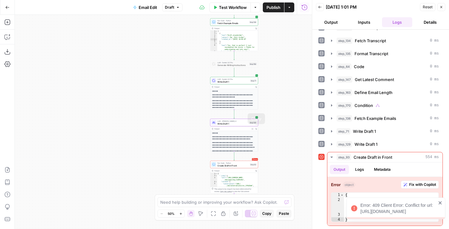
click at [253, 130] on button "Expand Output" at bounding box center [252, 129] width 4 height 4
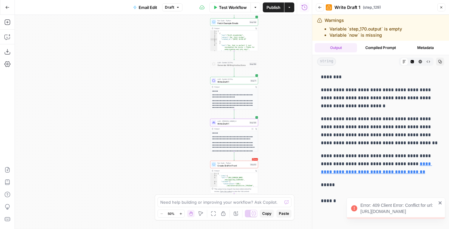
scroll to position [26, 0]
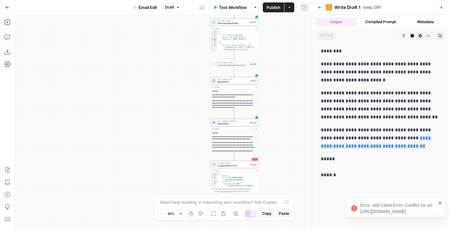
drag, startPoint x: 320, startPoint y: 77, endPoint x: 345, endPoint y: 177, distance: 102.7
click at [345, 177] on div "**********" at bounding box center [380, 113] width 127 height 137
copy div "**********"
click at [275, 5] on span "Publish" at bounding box center [273, 7] width 14 height 6
